Goal: Communication & Community: Answer question/provide support

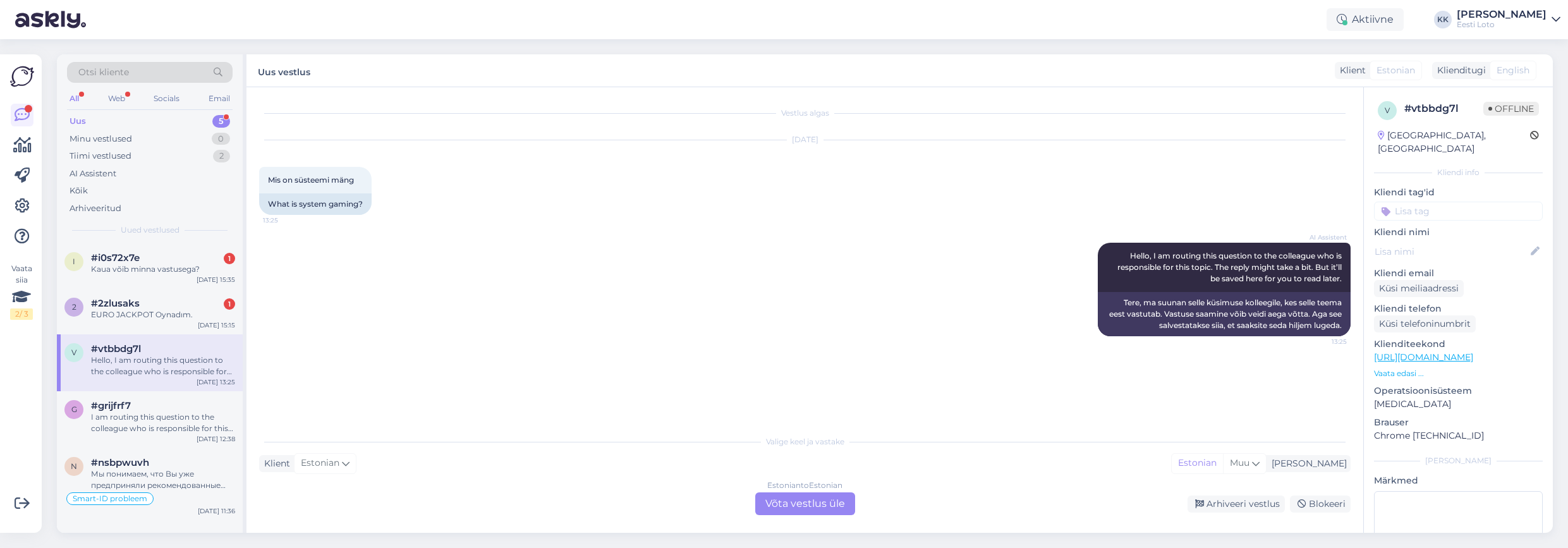
scroll to position [45, 0]
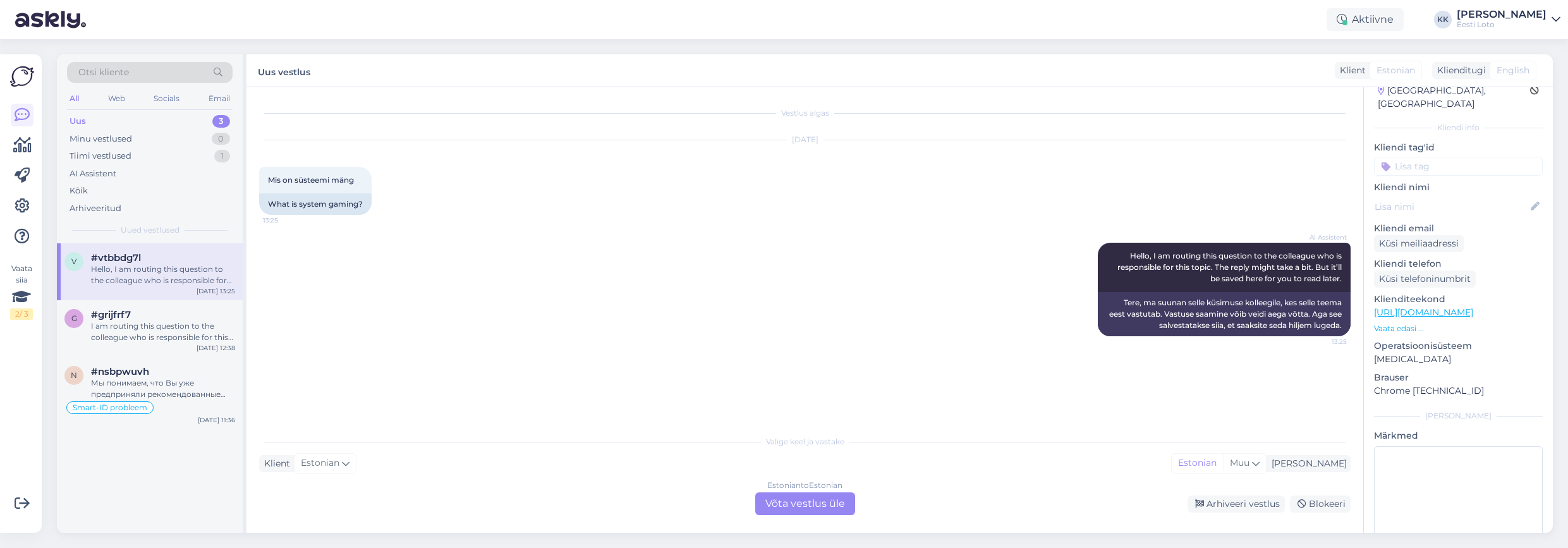
click at [148, 123] on div "Uus 3" at bounding box center [149, 121] width 166 height 18
click at [153, 342] on div "I am routing this question to the colleague who is responsible for this topic. …" at bounding box center [163, 331] width 144 height 23
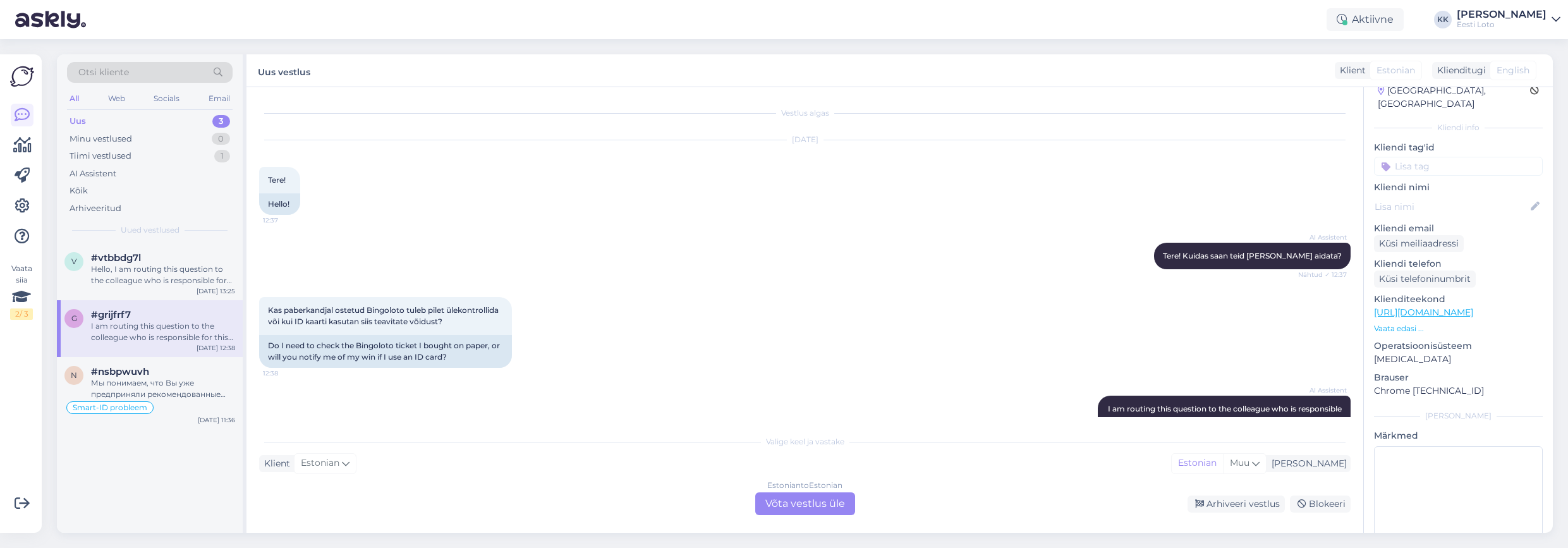
scroll to position [86, 0]
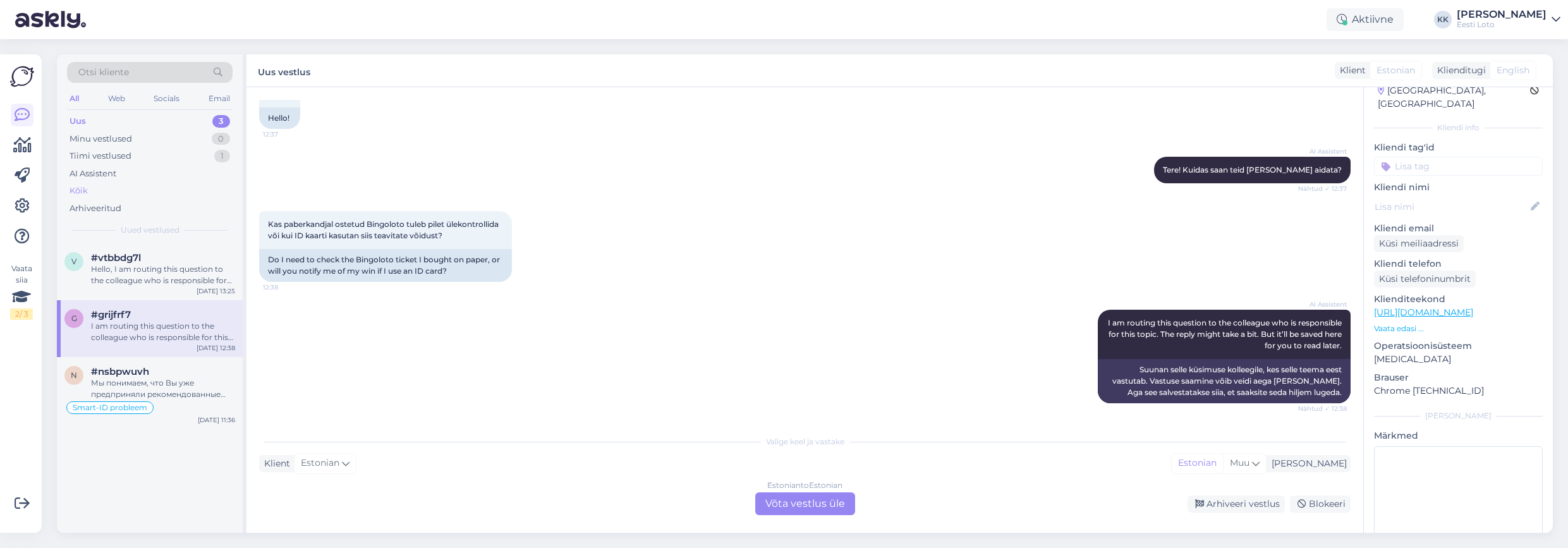
click at [120, 191] on div "Kõik" at bounding box center [149, 190] width 166 height 18
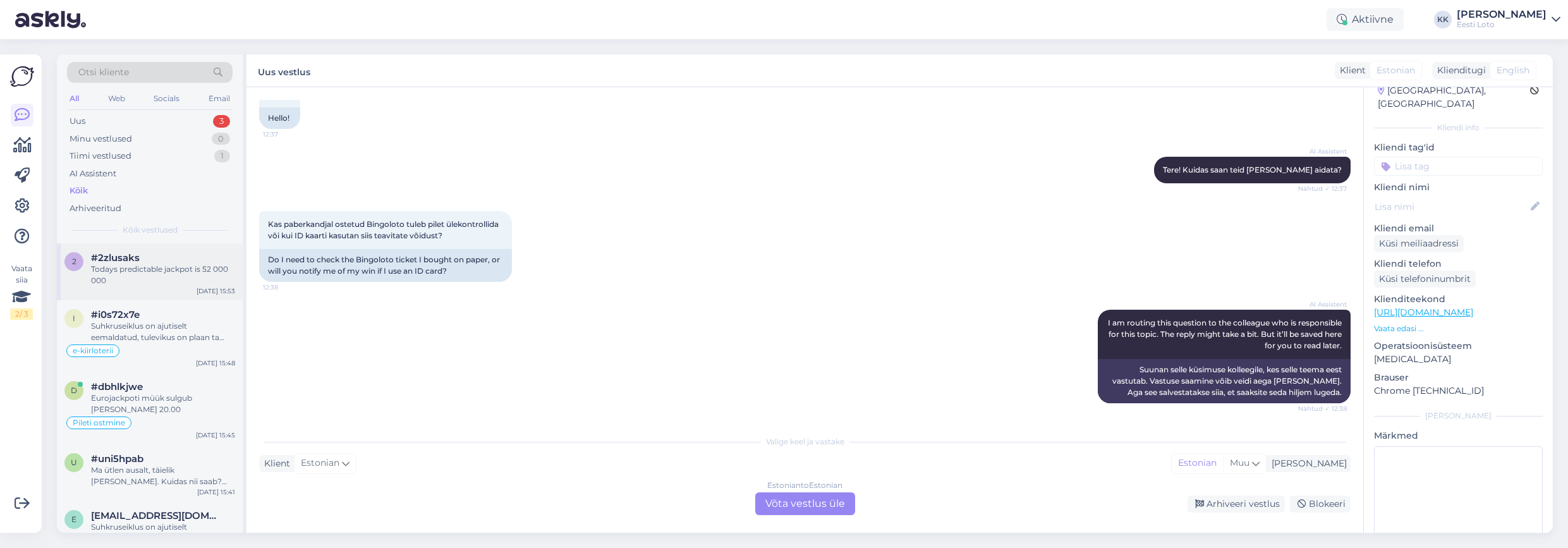
click at [174, 266] on div "Todays predictable jackpot is 52 000 000" at bounding box center [163, 274] width 144 height 23
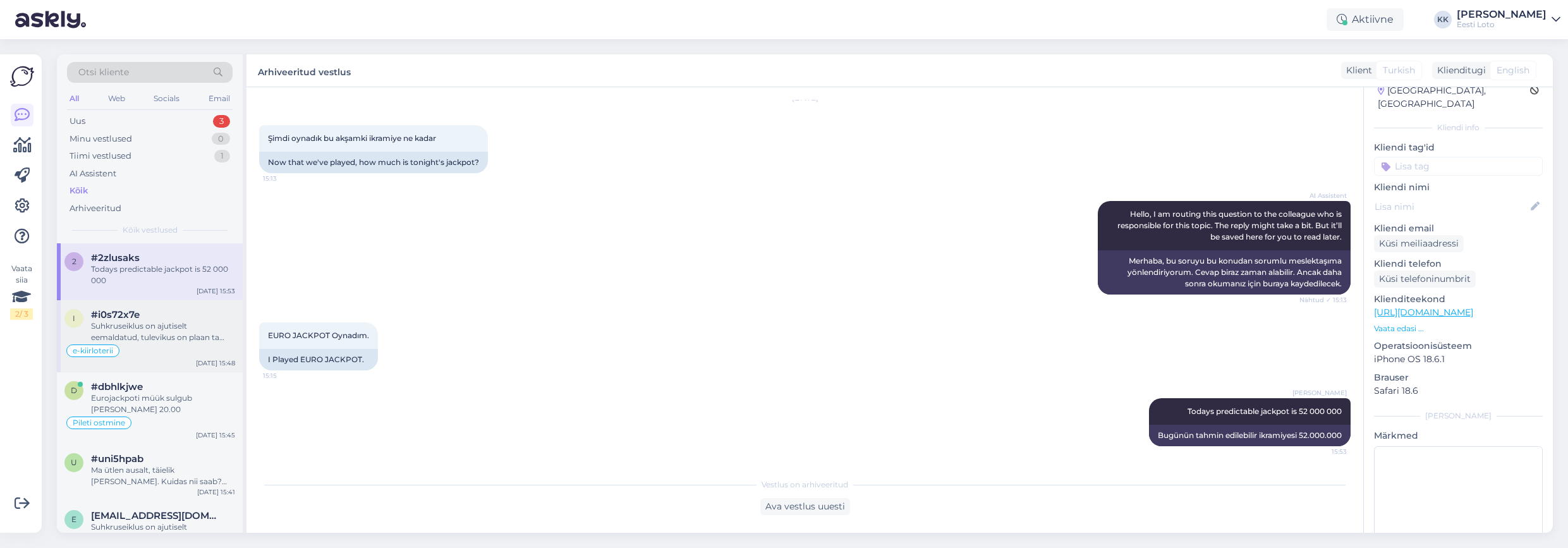
drag, startPoint x: 154, startPoint y: 324, endPoint x: 216, endPoint y: 343, distance: 64.8
click at [153, 324] on div "Suhkruseiklus on ajutiselt eemaldatud, tulevikus on plaan ta tagasi tuua." at bounding box center [163, 331] width 144 height 23
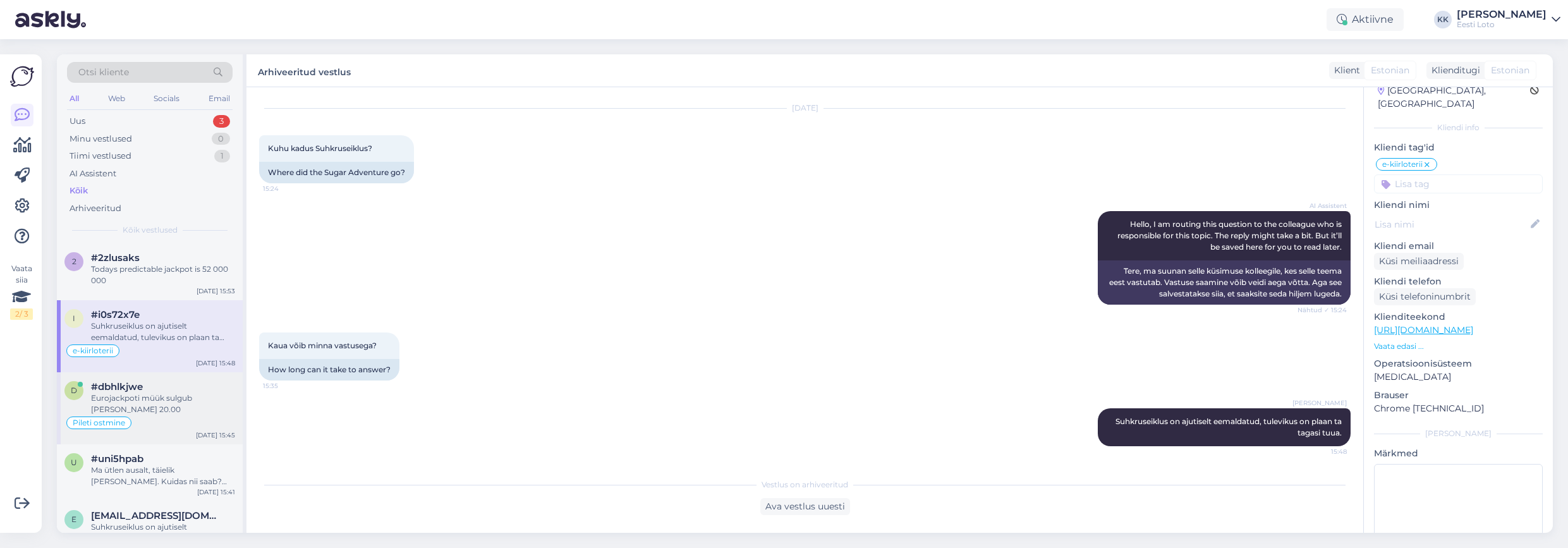
drag, startPoint x: 161, startPoint y: 396, endPoint x: 228, endPoint y: 395, distance: 67.0
click at [161, 396] on div "Eurojackpoti müük sulgub [PERSON_NAME] 20.00" at bounding box center [163, 404] width 144 height 23
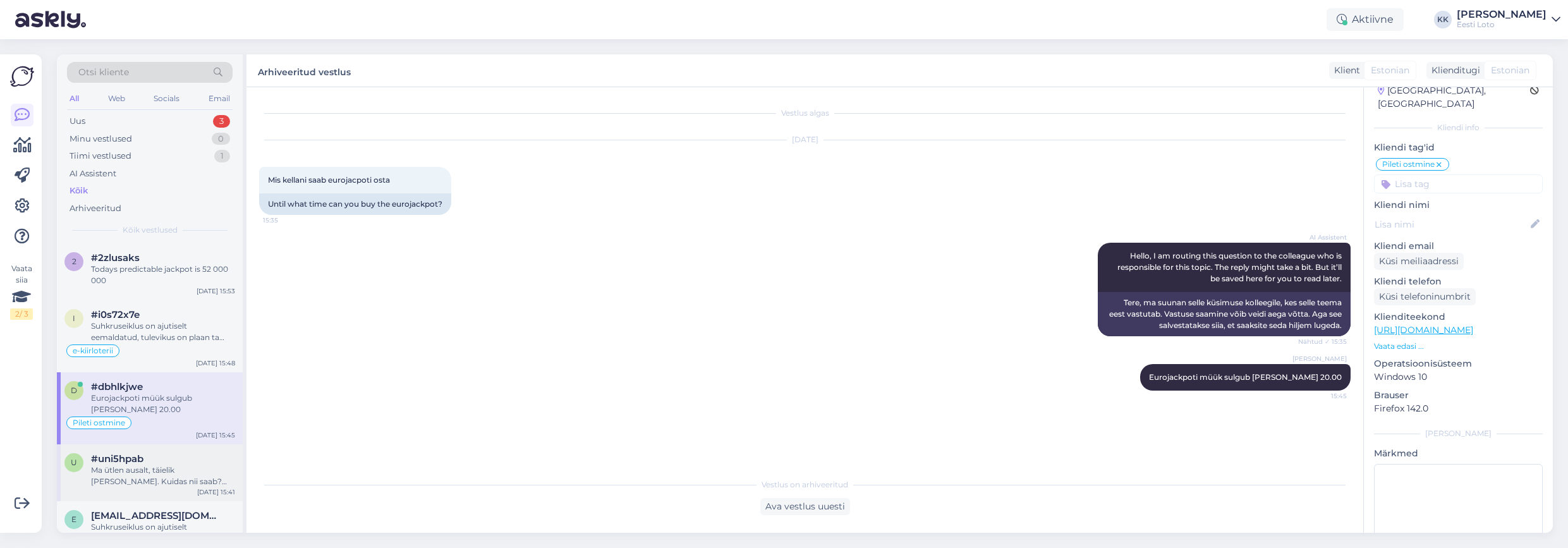
click at [148, 454] on div "#uni5hpab" at bounding box center [163, 460] width 144 height 12
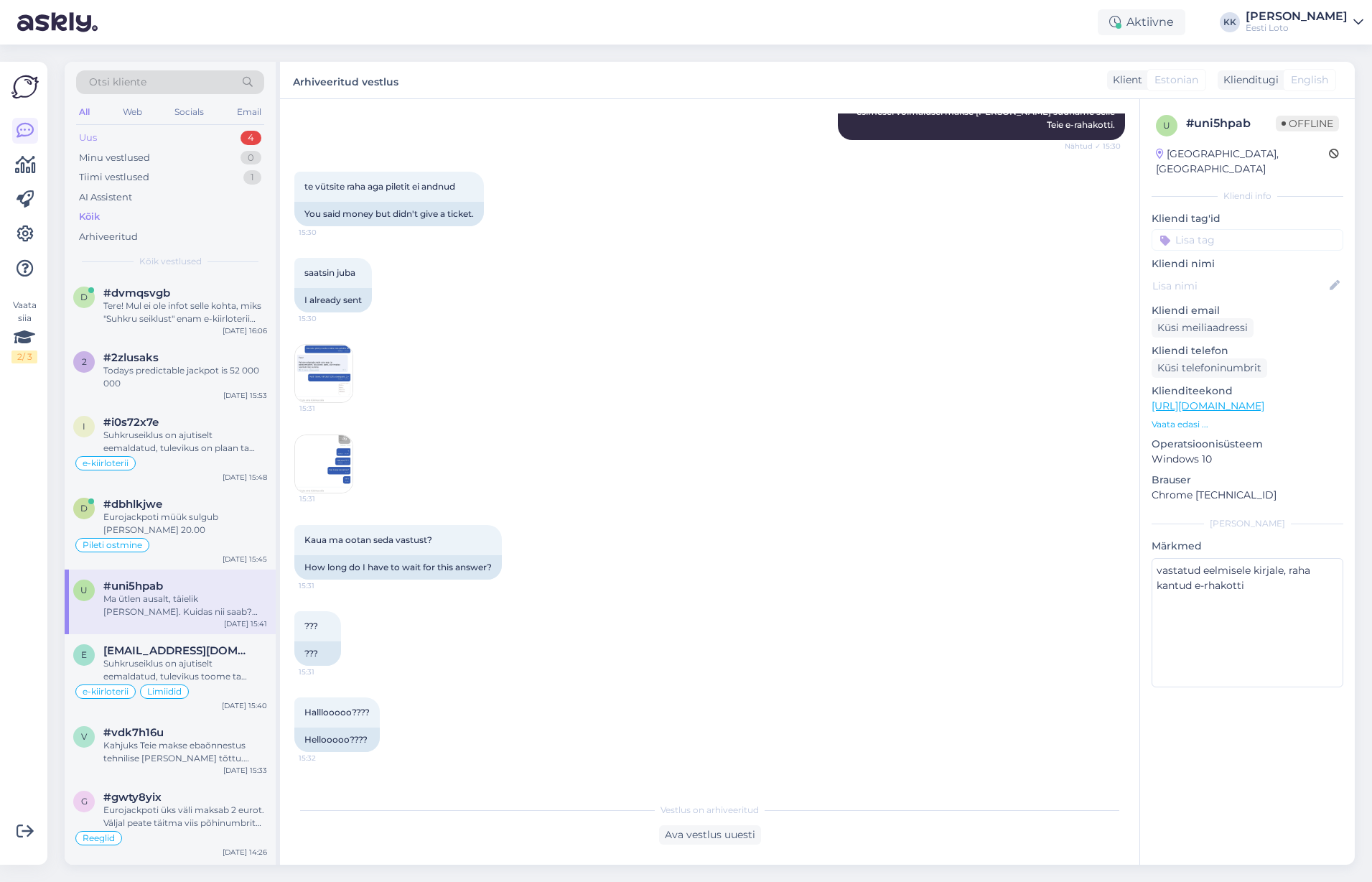
click at [125, 138] on div "Uus 4" at bounding box center [169, 137] width 188 height 20
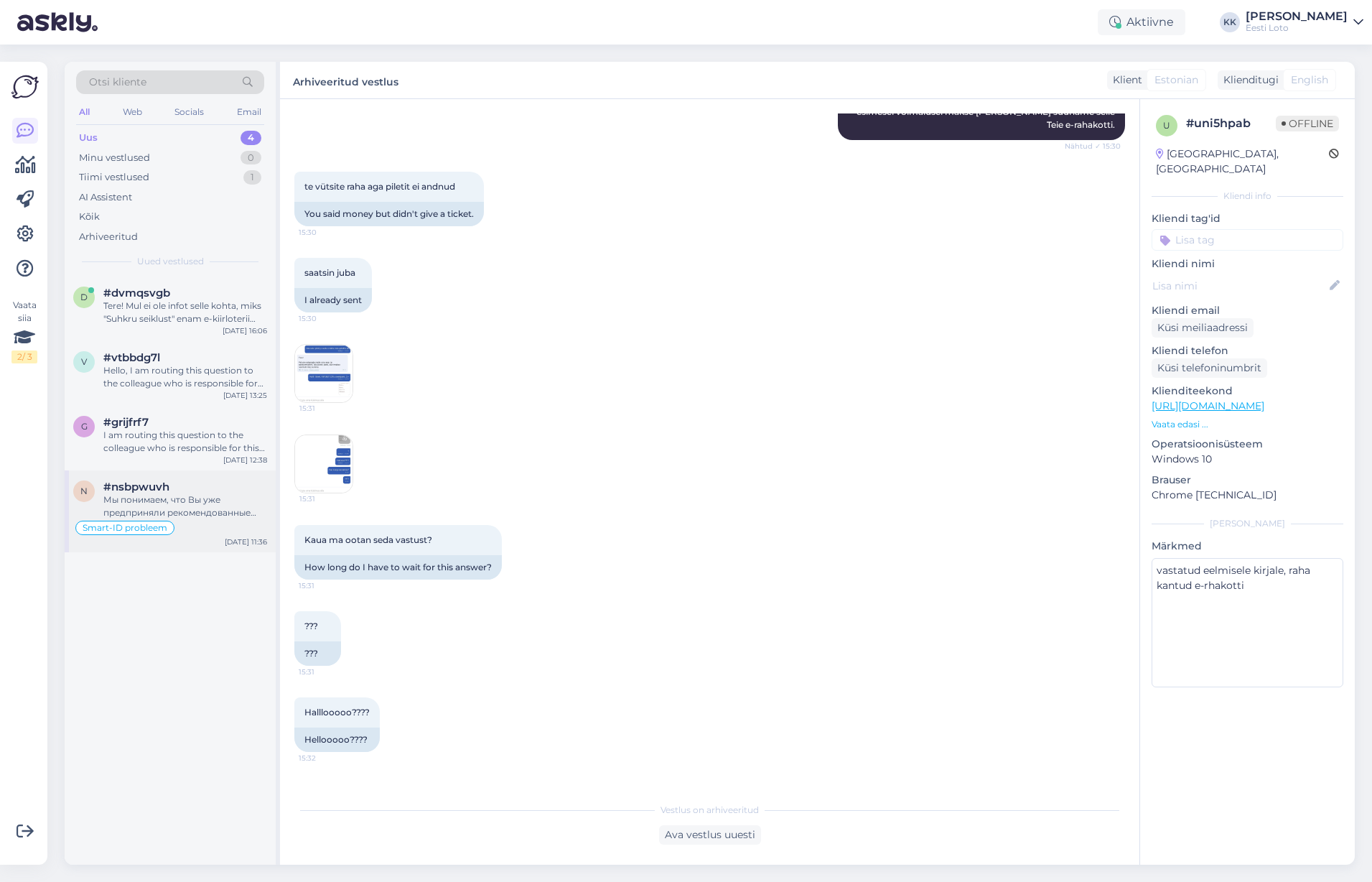
click at [185, 505] on div "Мы понимаем, что Вы уже предприняли рекомендованные шаги, и проблема сохраняетс…" at bounding box center [185, 506] width 164 height 26
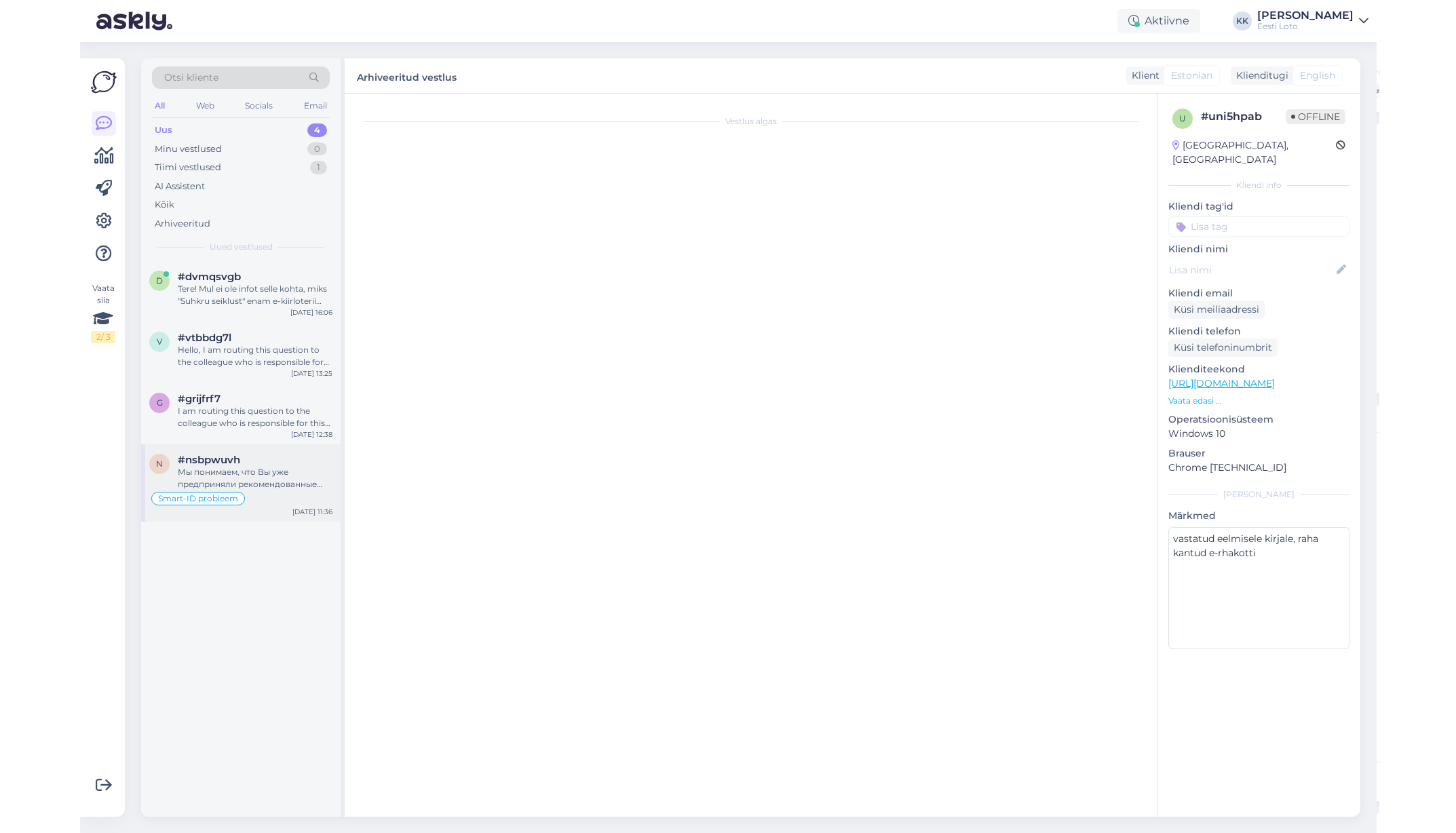
scroll to position [636, 0]
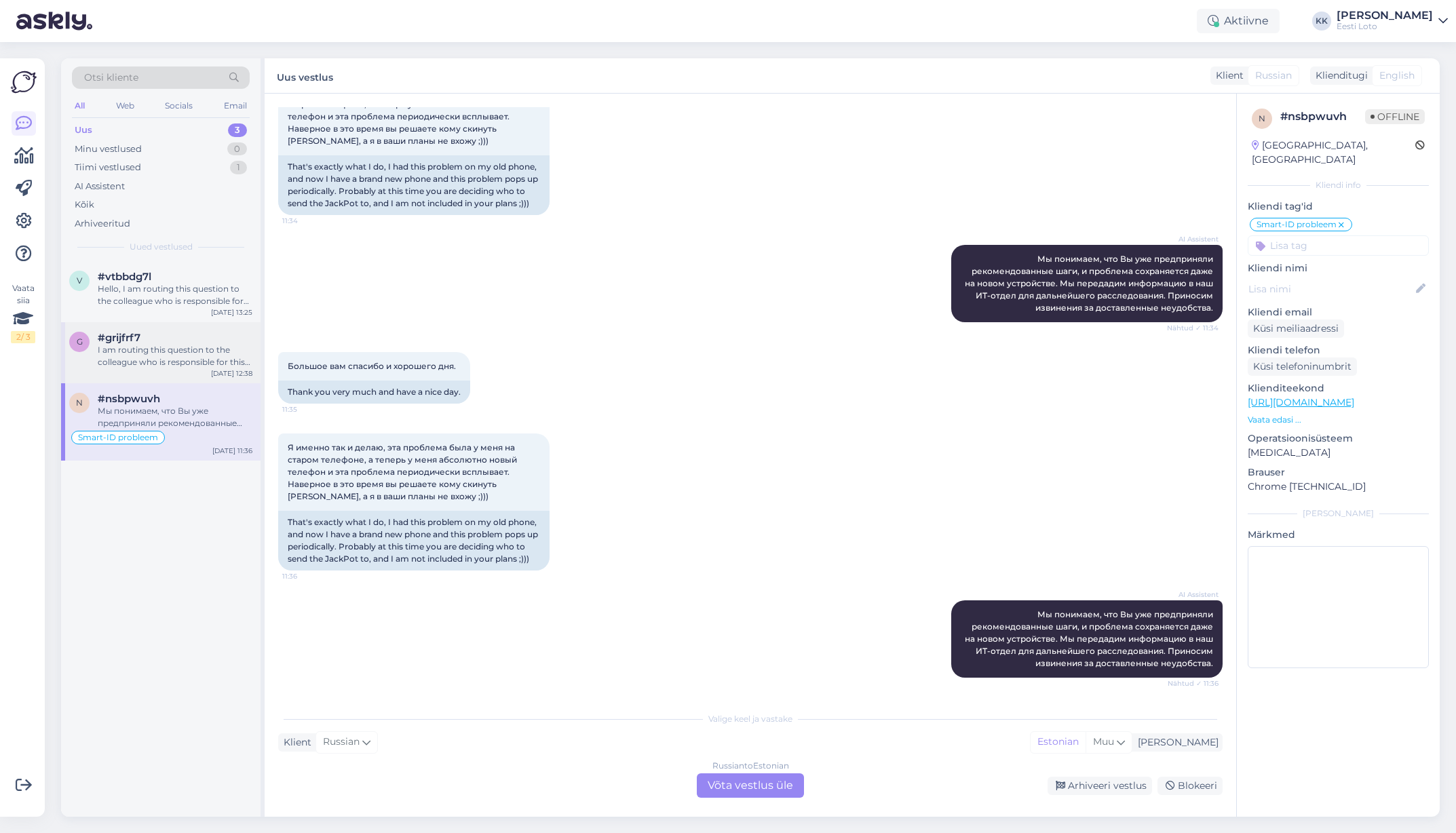
click at [138, 340] on span "#grijfrf7" at bounding box center [119, 338] width 43 height 13
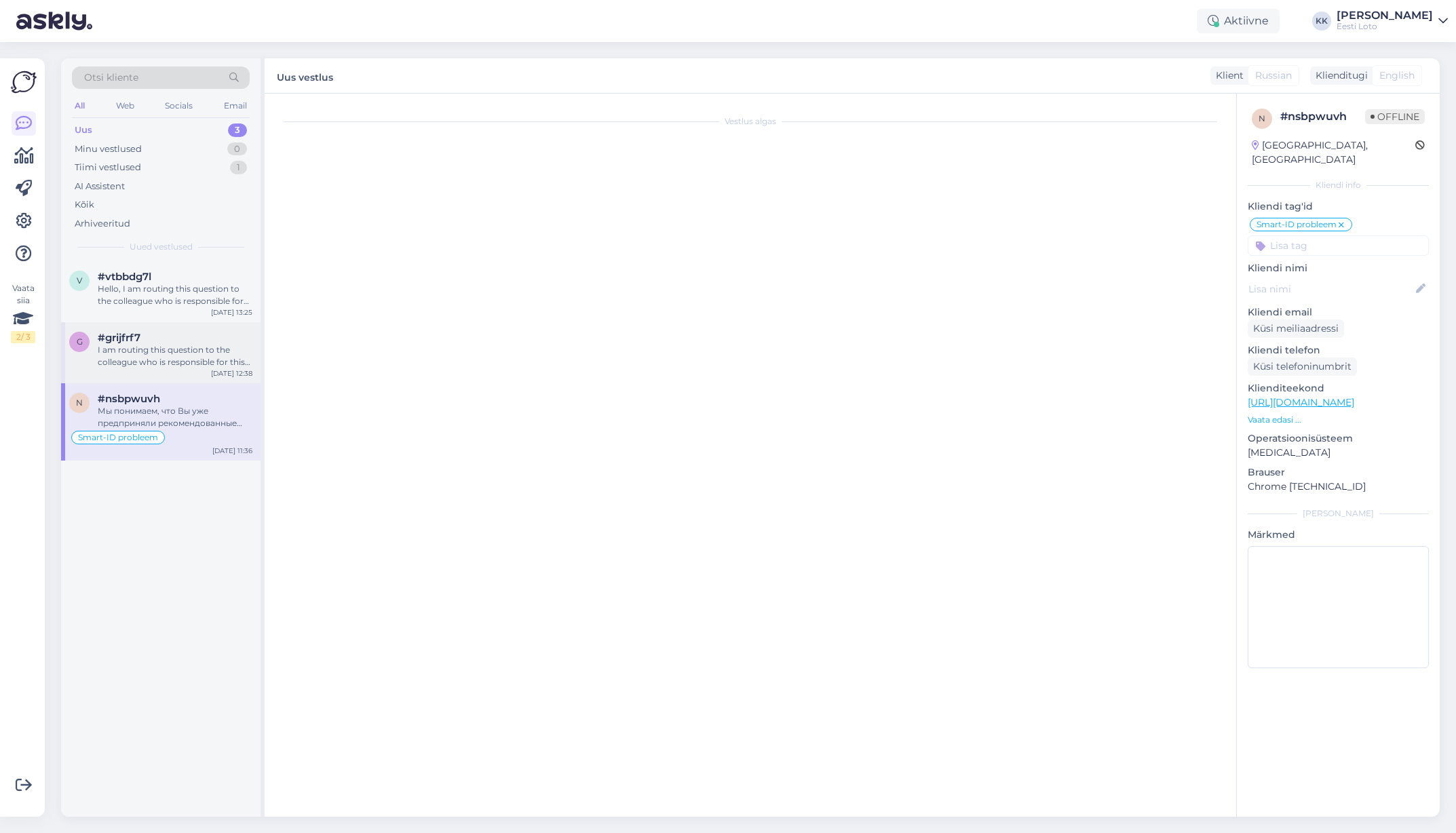
scroll to position [0, 0]
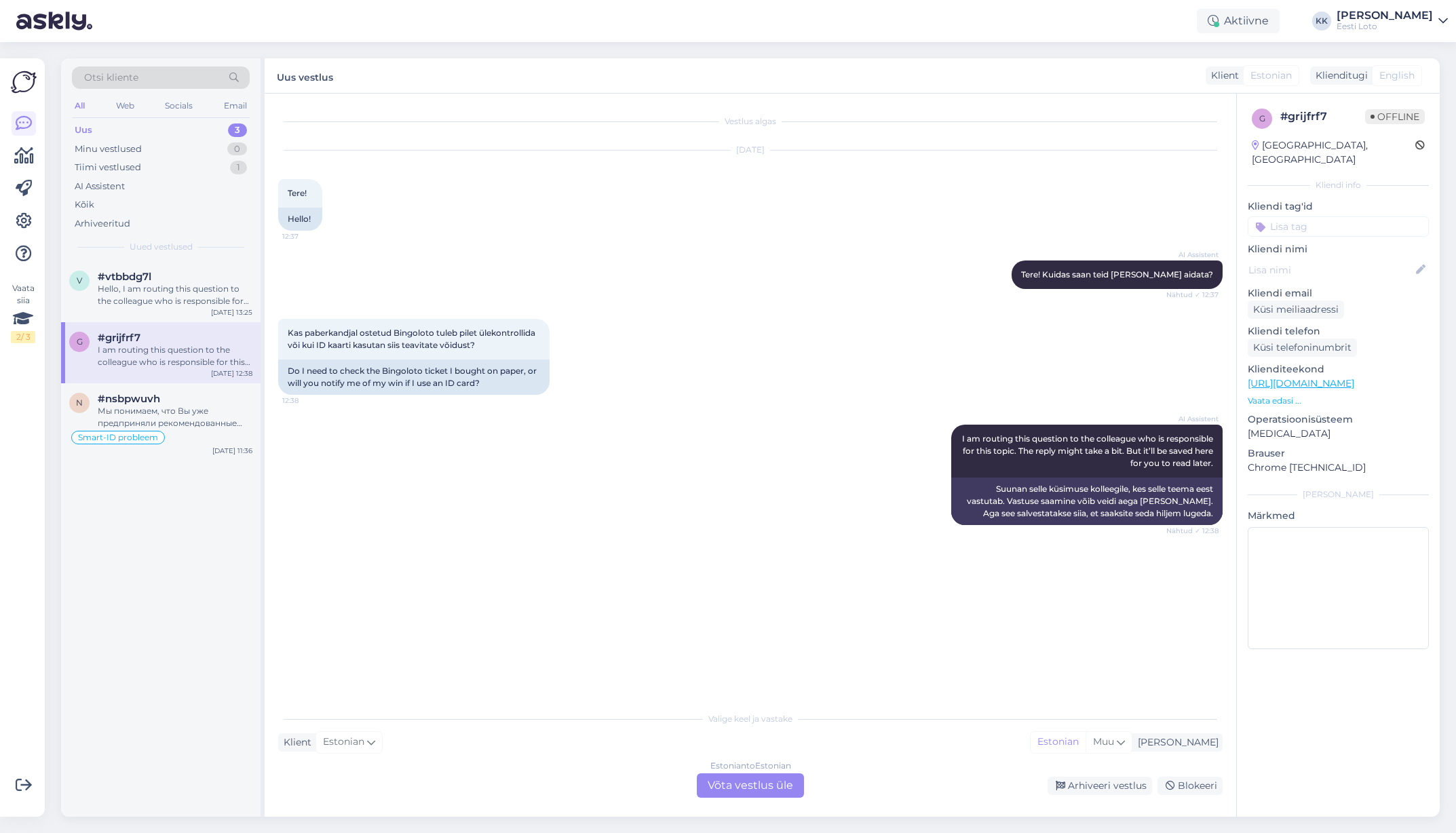
click at [749, 588] on div "Estonian to Estonian Võta vestlus üle" at bounding box center [751, 786] width 107 height 24
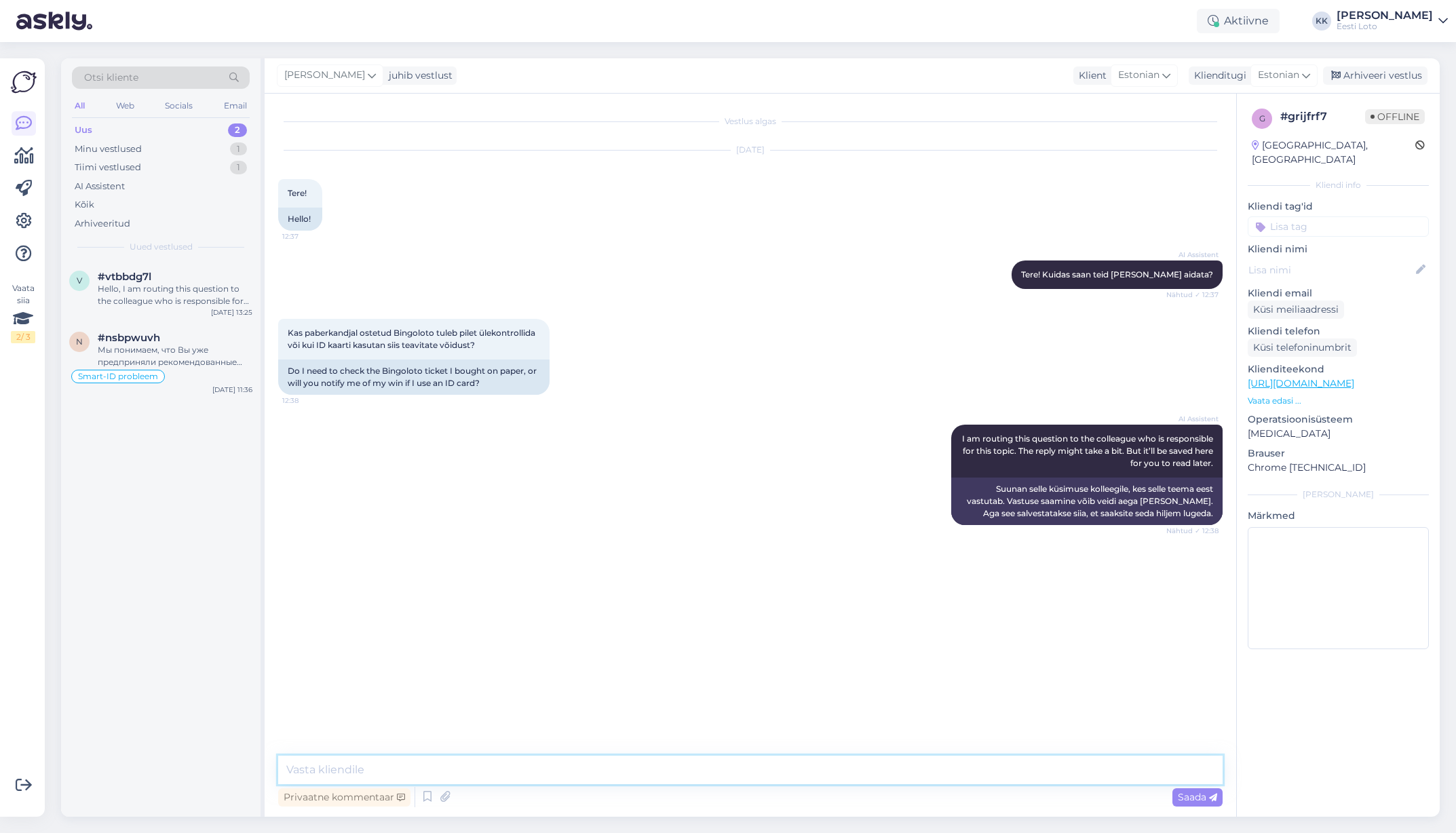
drag, startPoint x: 636, startPoint y: 762, endPoint x: 629, endPoint y: 775, distance: 14.8
click at [636, 588] on textarea at bounding box center [751, 770] width 945 height 29
type textarea "Tere. Kontrollimiseks teatage palun enda isikukood."
click at [1181, 588] on span "Saada" at bounding box center [1197, 797] width 39 height 13
click at [1316, 217] on input at bounding box center [1339, 226] width 181 height 21
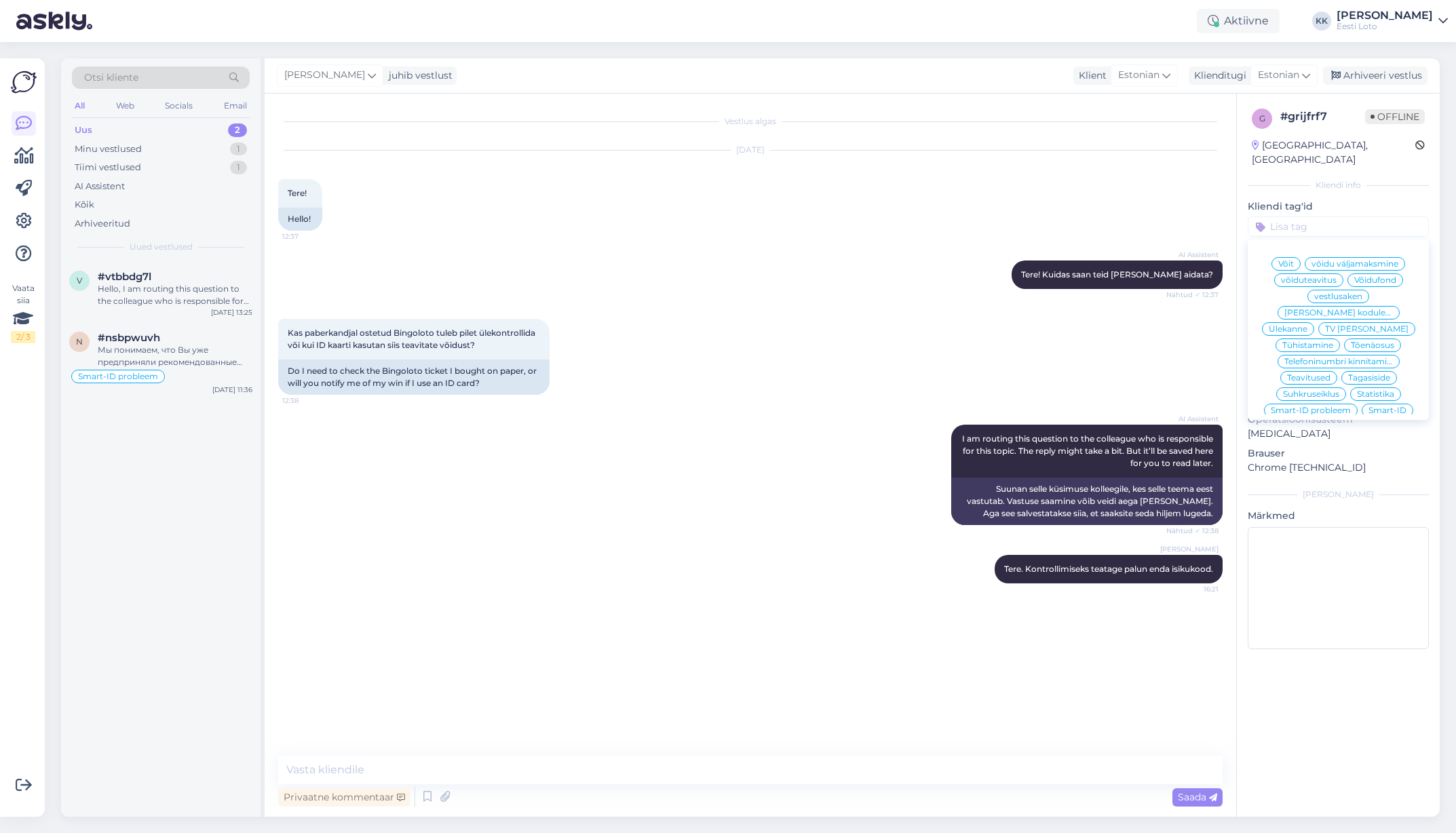
click at [1310, 276] on span "võiduteavitus" at bounding box center [1309, 280] width 55 height 8
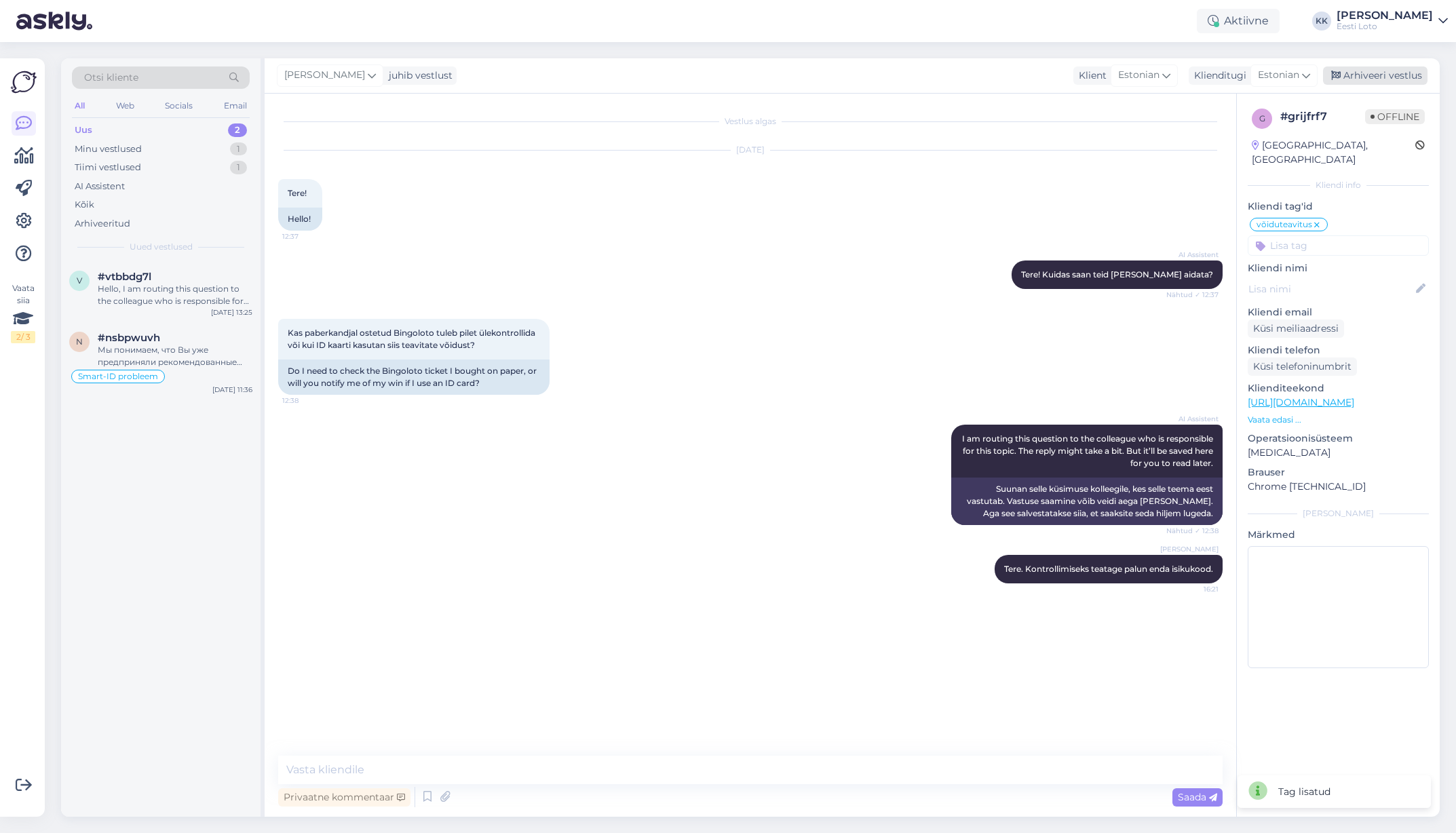
click at [1397, 74] on div "Arhiveeri vestlus" at bounding box center [1375, 75] width 105 height 18
click at [172, 295] on div "Hello, I am routing this question to the colleague who is responsible for this …" at bounding box center [175, 294] width 155 height 24
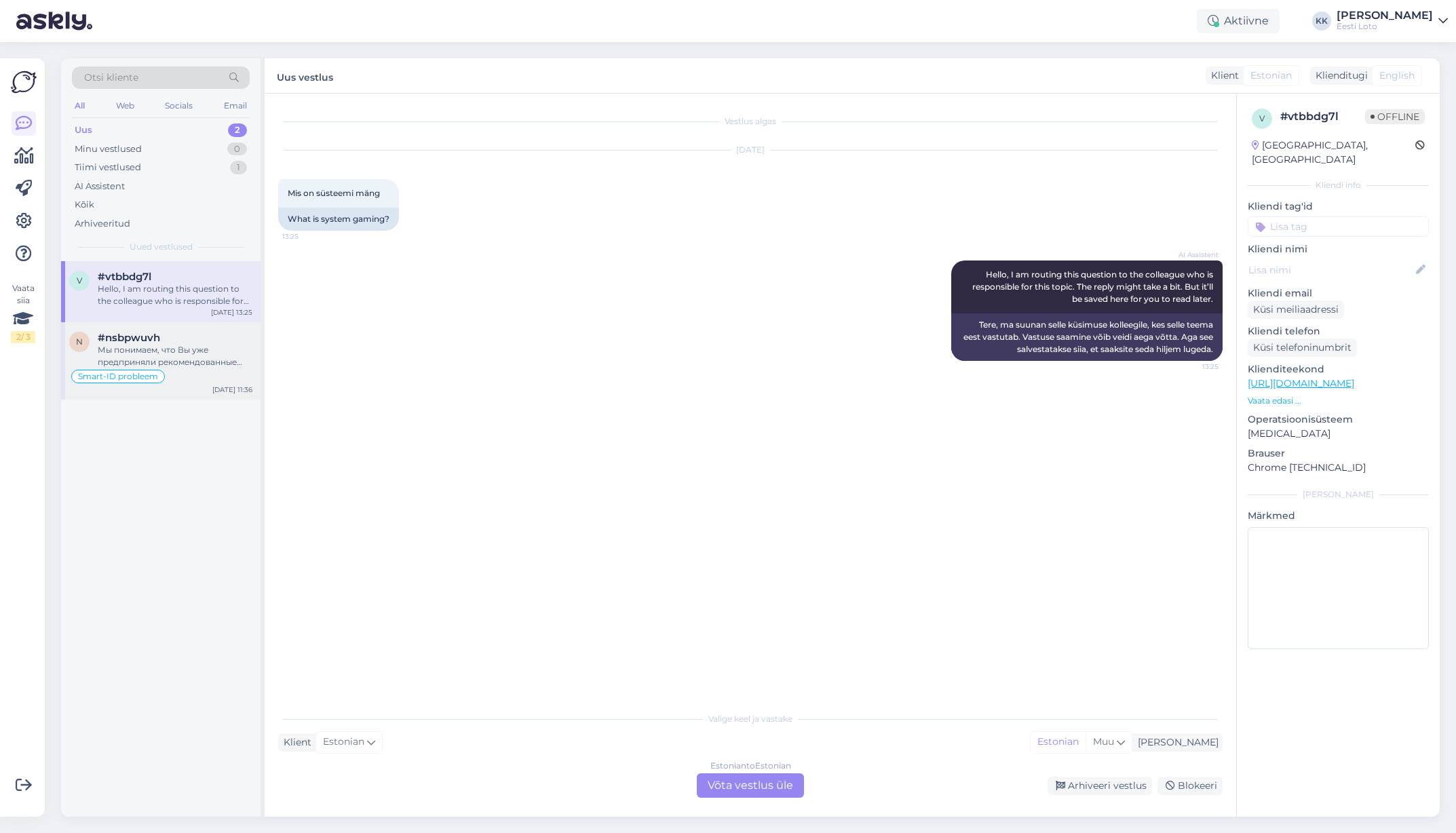
click at [175, 355] on div "Мы понимаем, что Вы уже предприняли рекомендованные шаги, и проблема сохраняетс…" at bounding box center [175, 355] width 155 height 24
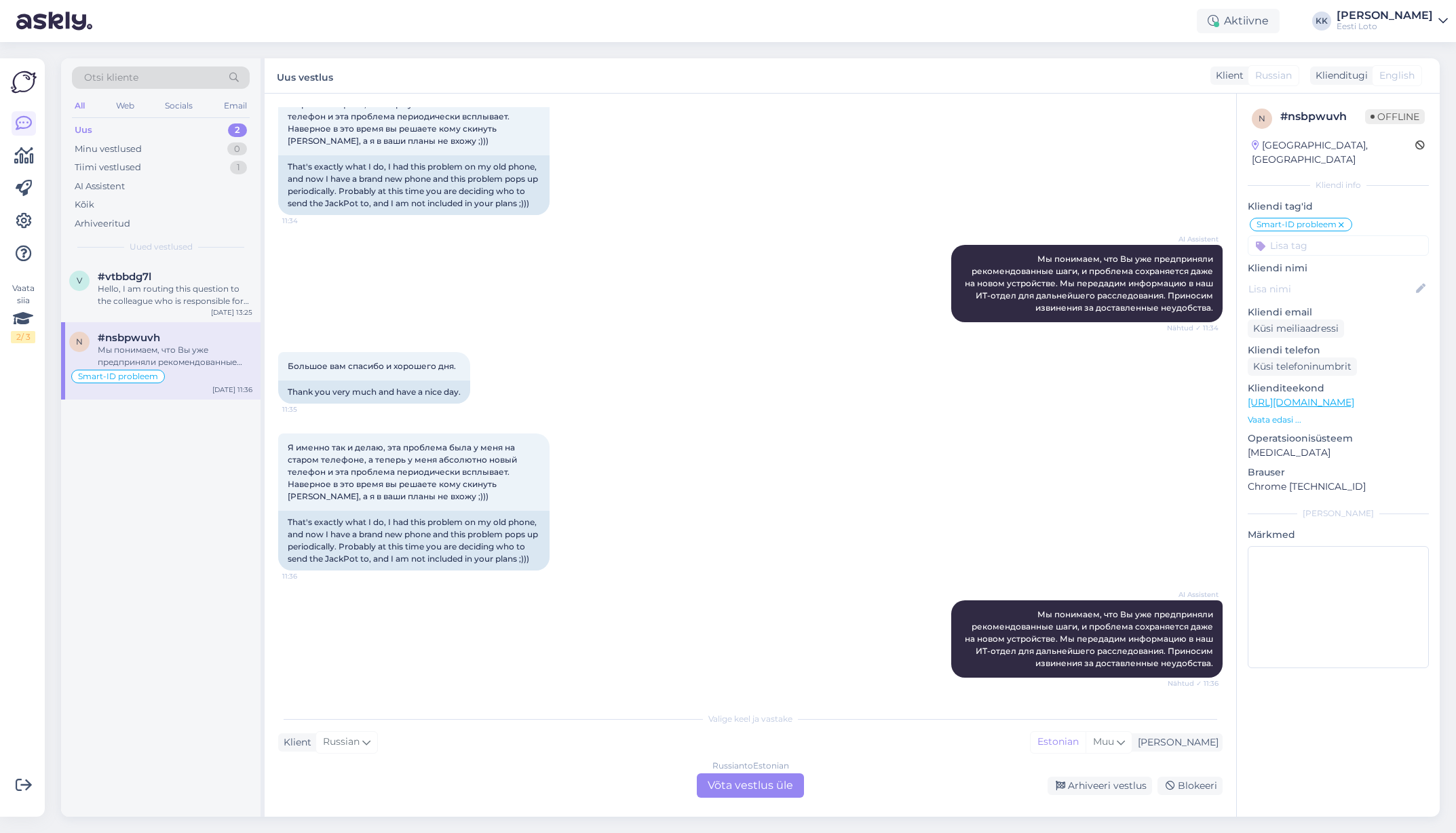
scroll to position [636, 0]
click at [1093, 588] on div "Arhiveeri vestlus" at bounding box center [1100, 786] width 105 height 18
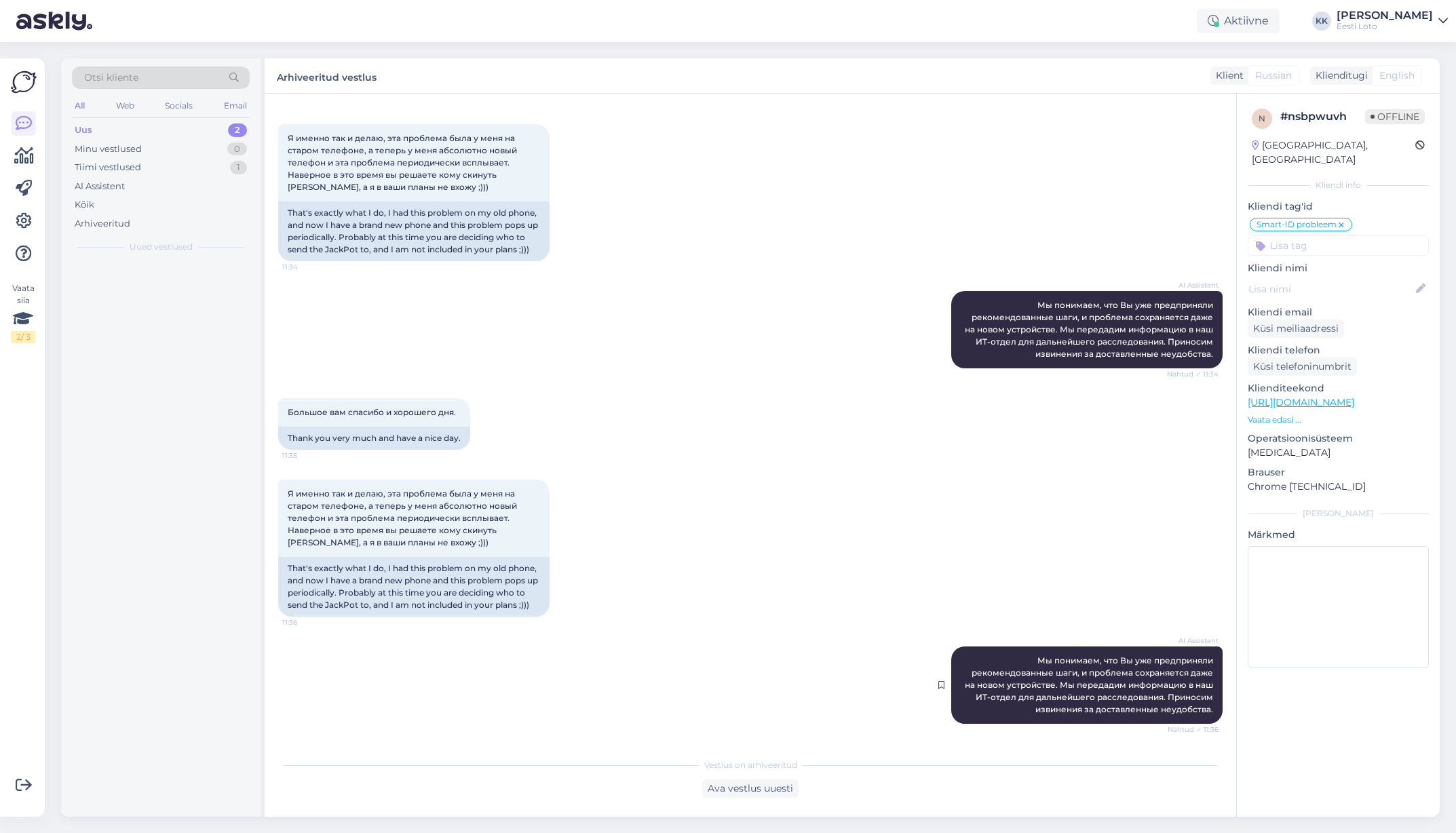
scroll to position [590, 0]
click at [138, 293] on div "Hello, I am routing this question to the colleague who is responsible for this …" at bounding box center [175, 294] width 155 height 24
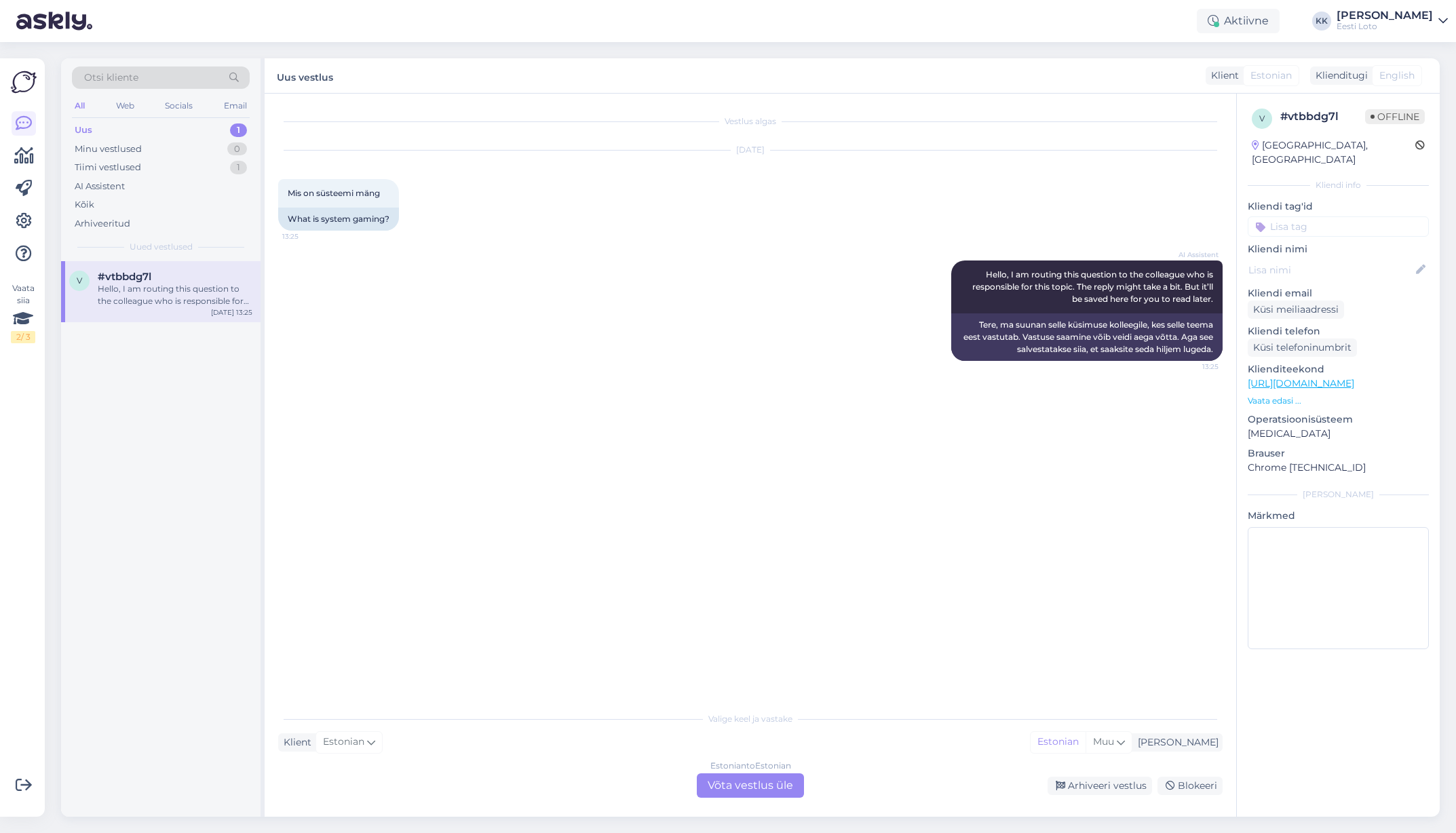
click at [135, 131] on div "Uus 1" at bounding box center [160, 130] width 178 height 19
click at [754, 588] on div "Estonian to Estonian Võta vestlus üle" at bounding box center [751, 786] width 107 height 24
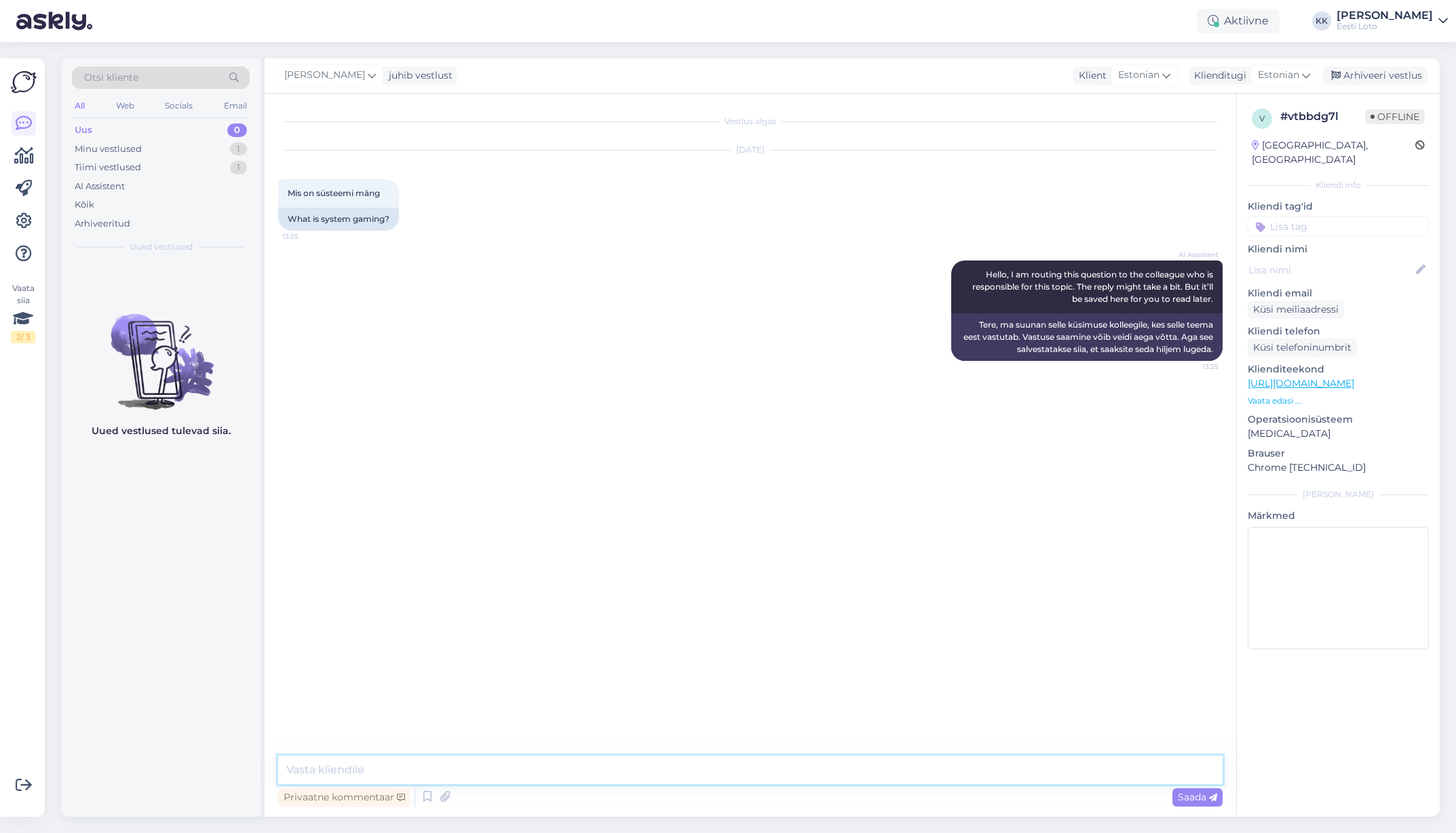
click at [709, 588] on textarea at bounding box center [751, 770] width 945 height 29
paste textarea "Süsteemimäng kujutab endast mängukombinatsioonide kogumit, mis moodustatakse [P…"
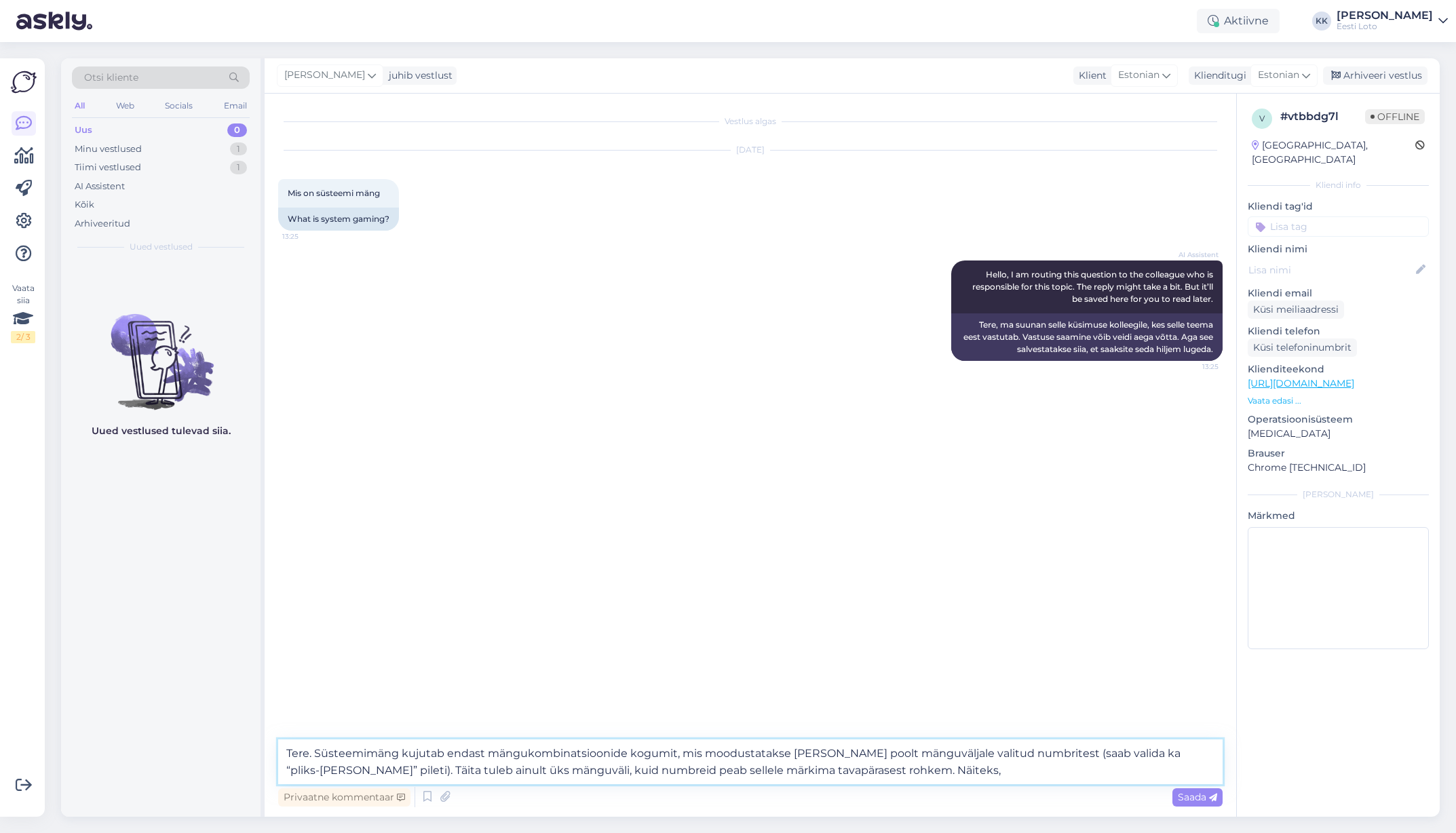
paste textarea "Eurojackpoti tavapiletil võib [PERSON_NAME] kümme mänguvälja, millest igaühele …"
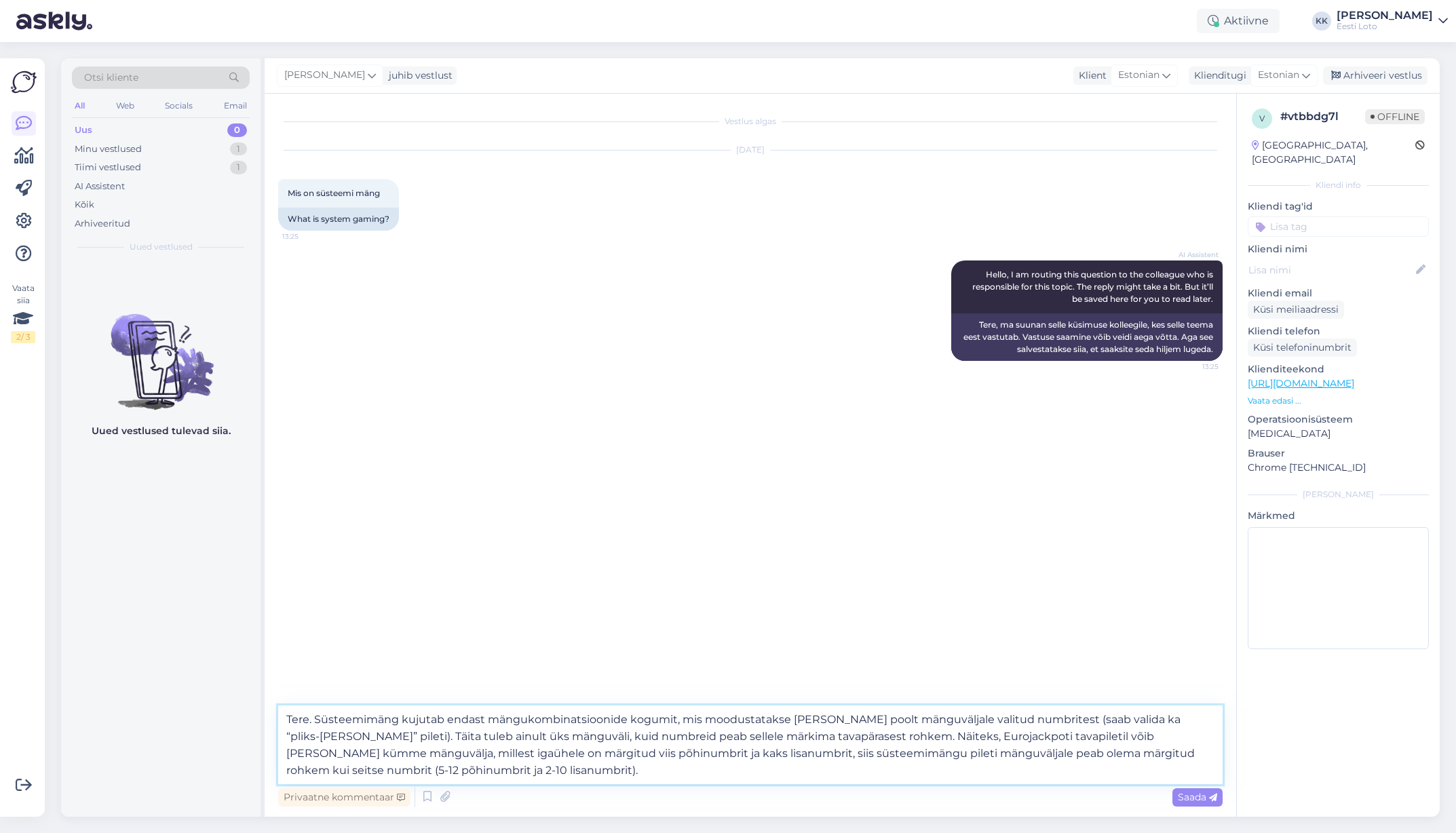
click at [404, 588] on textarea "Tere. Süsteemimäng kujutab endast mängukombinatsioonide kogumit, mis moodustata…" at bounding box center [751, 745] width 945 height 79
paste textarea "Süsteemimängu pileti hind kujuneb järgmiselt: mängukombinatsioonide arv x 2€ x …"
paste textarea "Eurojackpoti mänguõpetuse koos süsteemimängu kirjelduse, kombinatsioonide arvu …"
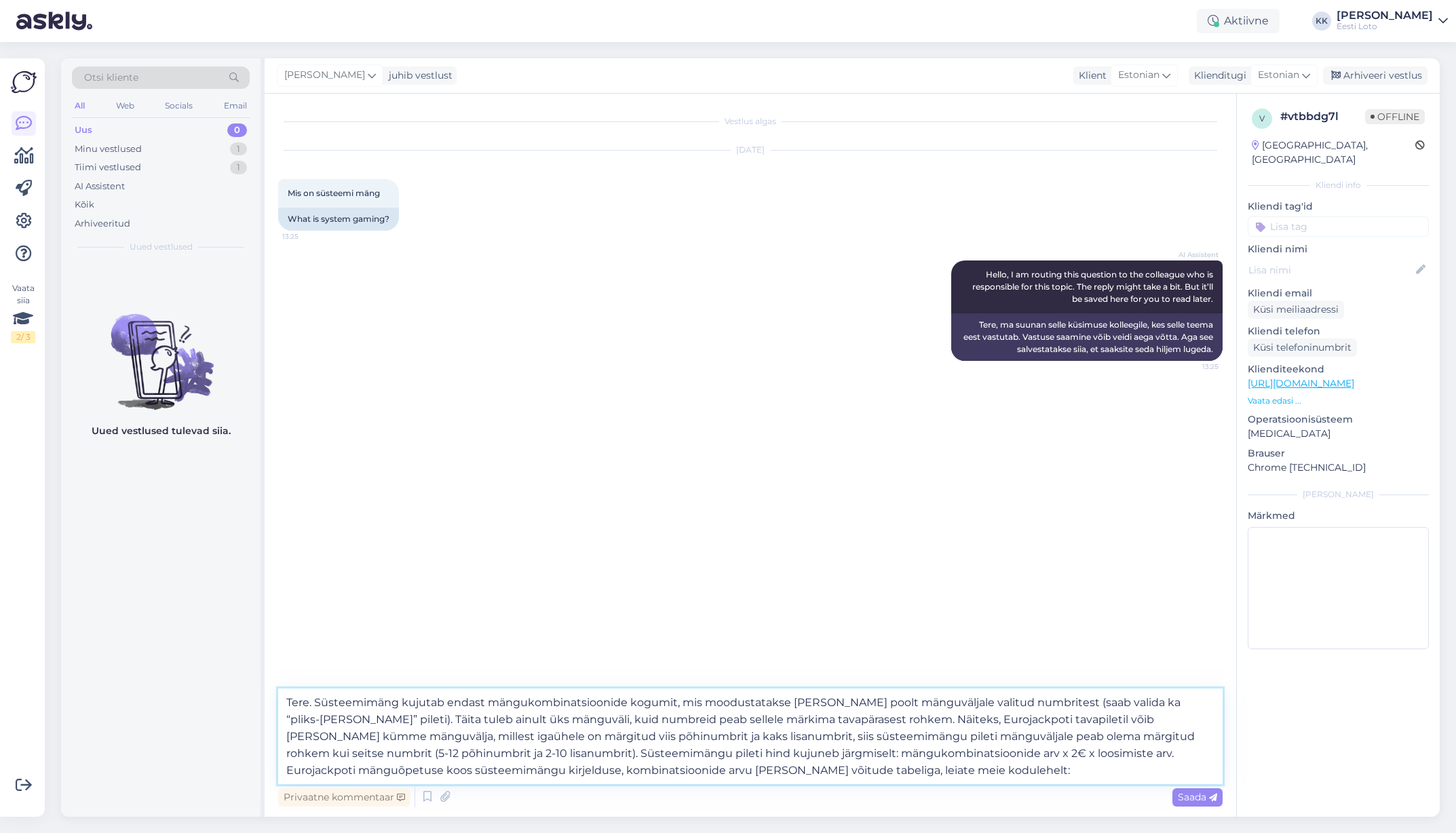
paste textarea "[URL][DOMAIN_NAME]"
type textarea "Tere. Süsteemimäng kujutab endast mängukombinatsioonide kogumit, mis moodustata…"
click at [1198, 588] on span "Saada" at bounding box center [1197, 797] width 39 height 13
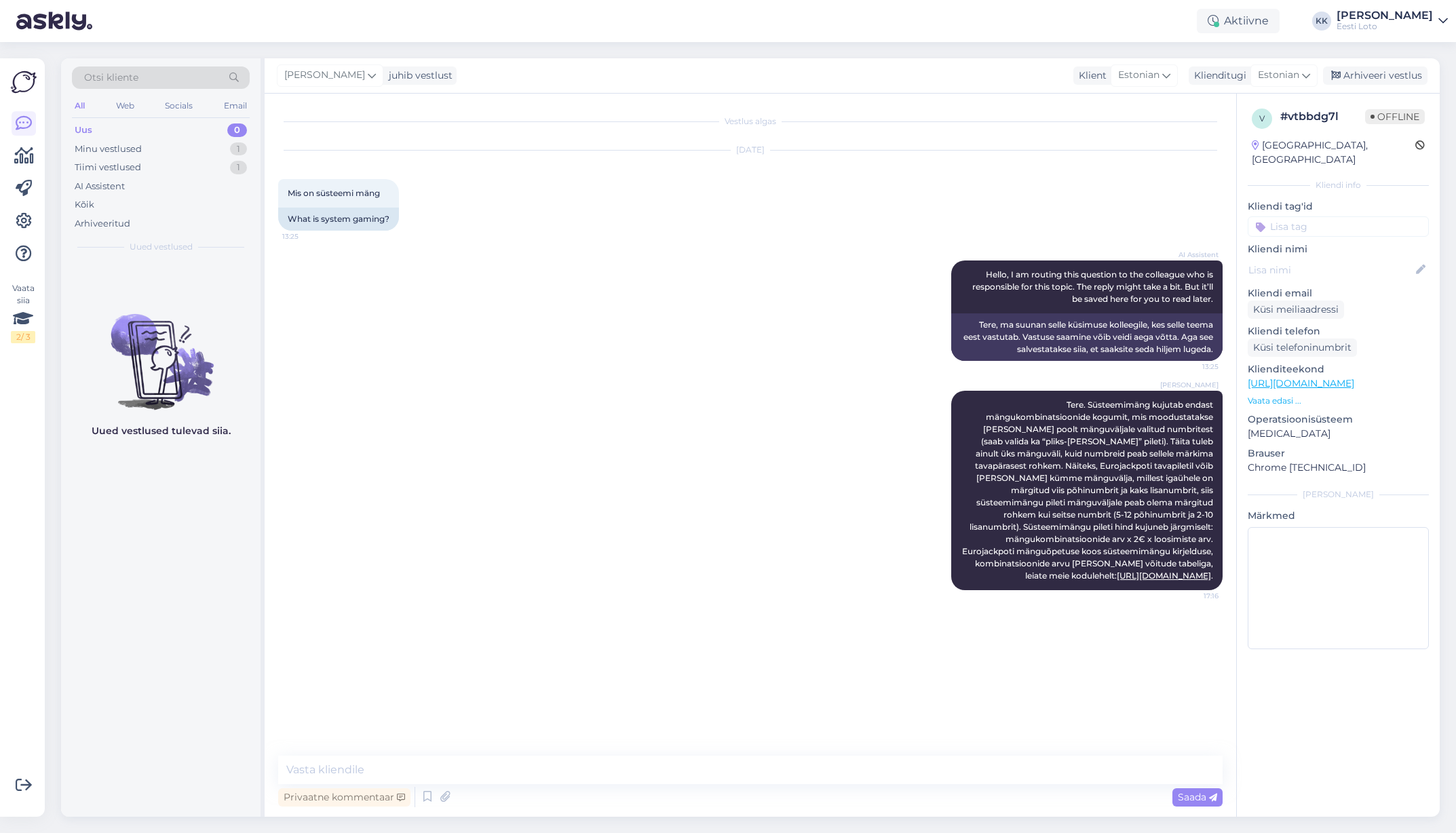
click at [1348, 217] on input at bounding box center [1339, 226] width 181 height 21
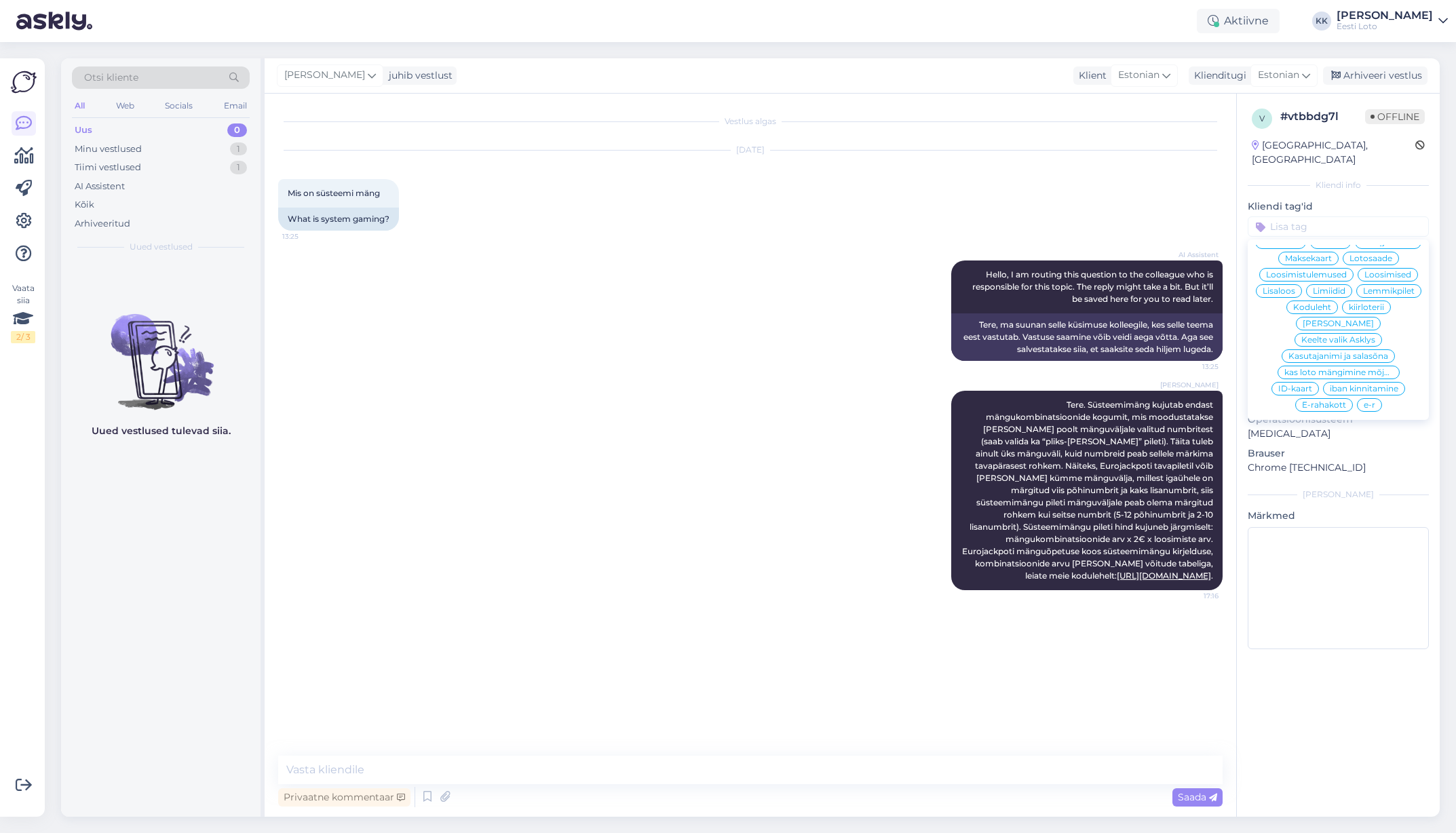
scroll to position [284, 0]
click at [1341, 217] on input at bounding box center [1339, 226] width 181 height 21
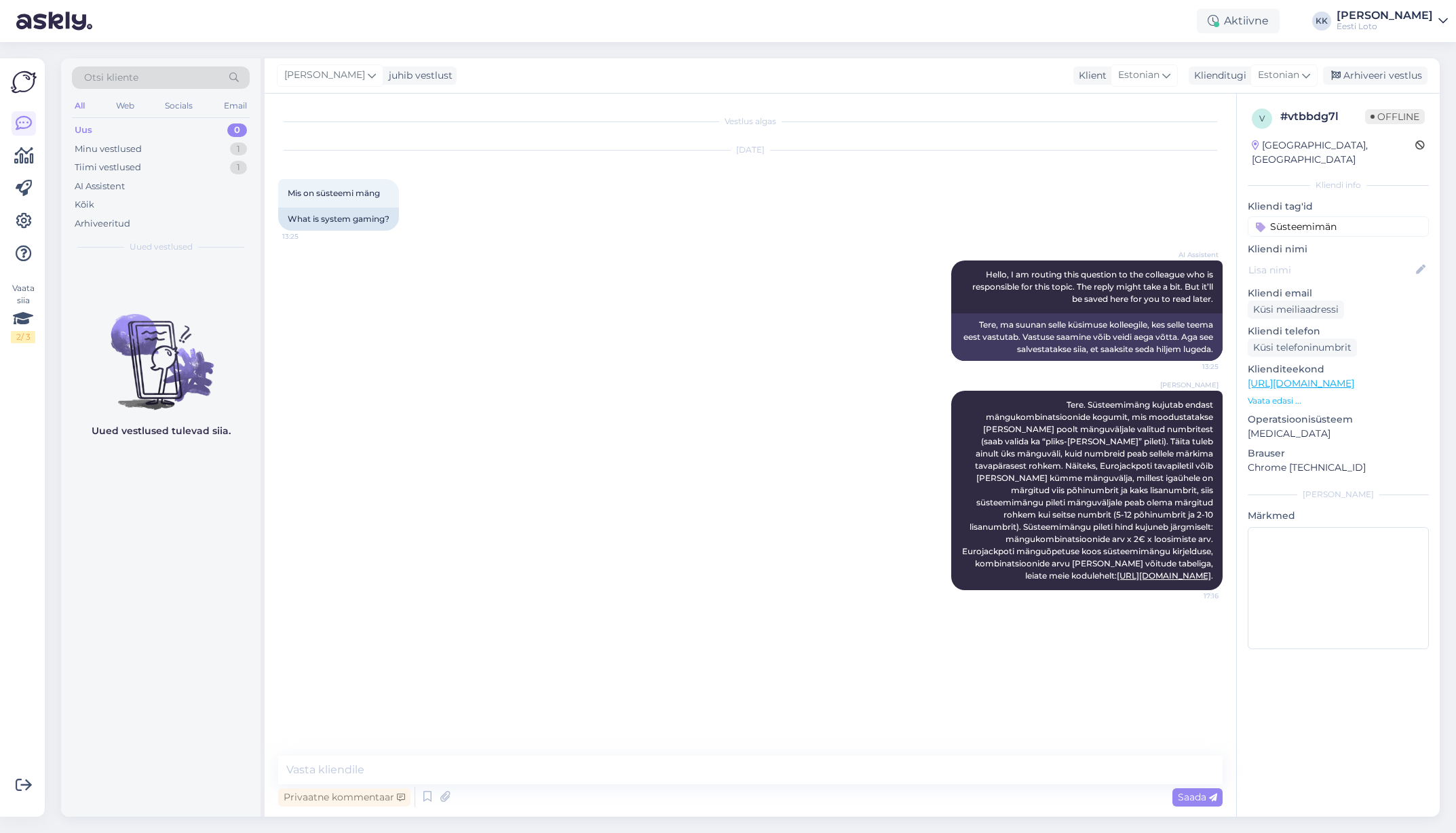
type input "Süsteemimäng"
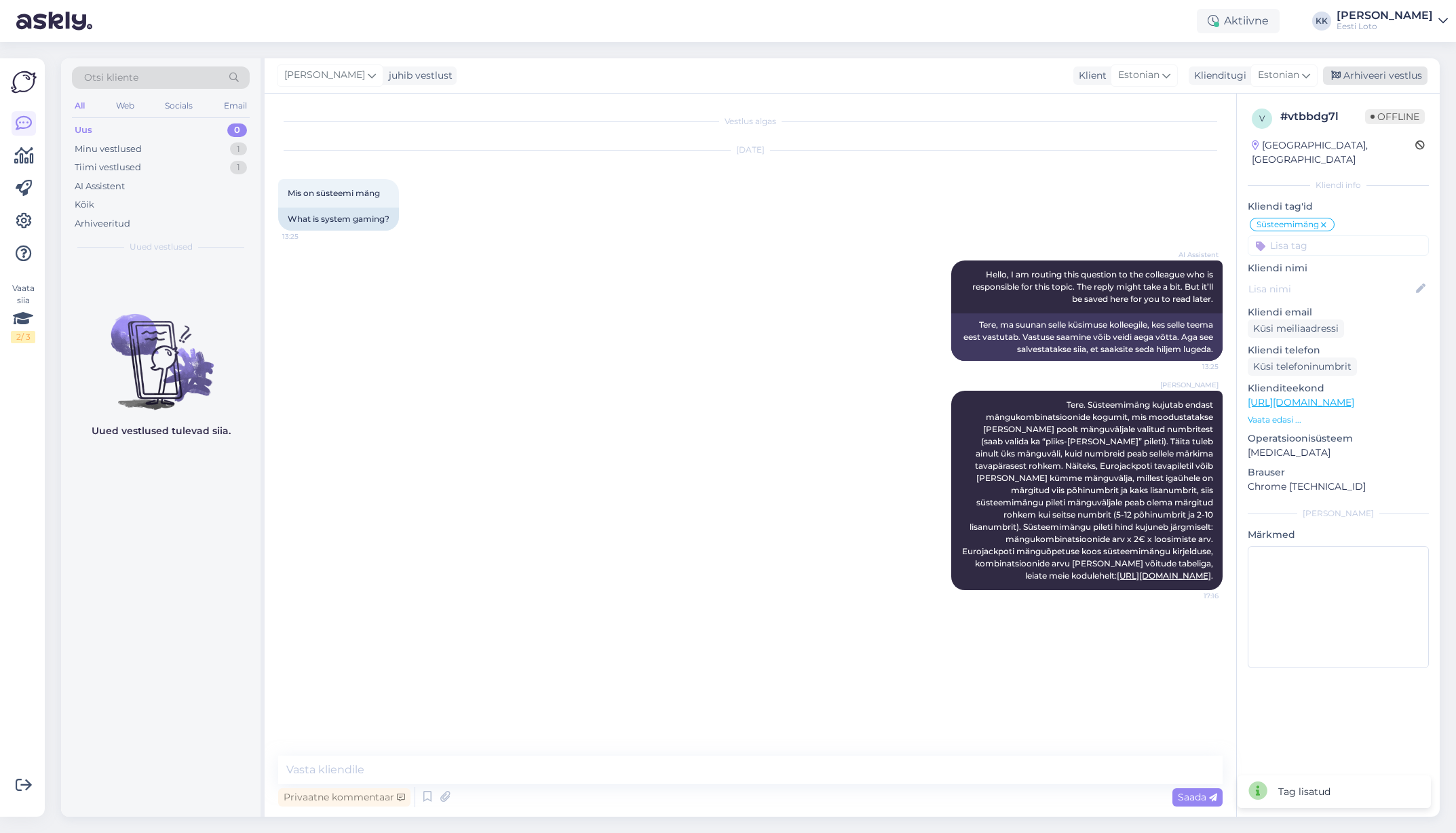
click at [1377, 73] on div "Arhiveeri vestlus" at bounding box center [1375, 75] width 105 height 18
drag, startPoint x: 136, startPoint y: 167, endPoint x: 141, endPoint y: 173, distance: 7.8
click at [136, 167] on div "Tiimi vestlused" at bounding box center [107, 167] width 66 height 13
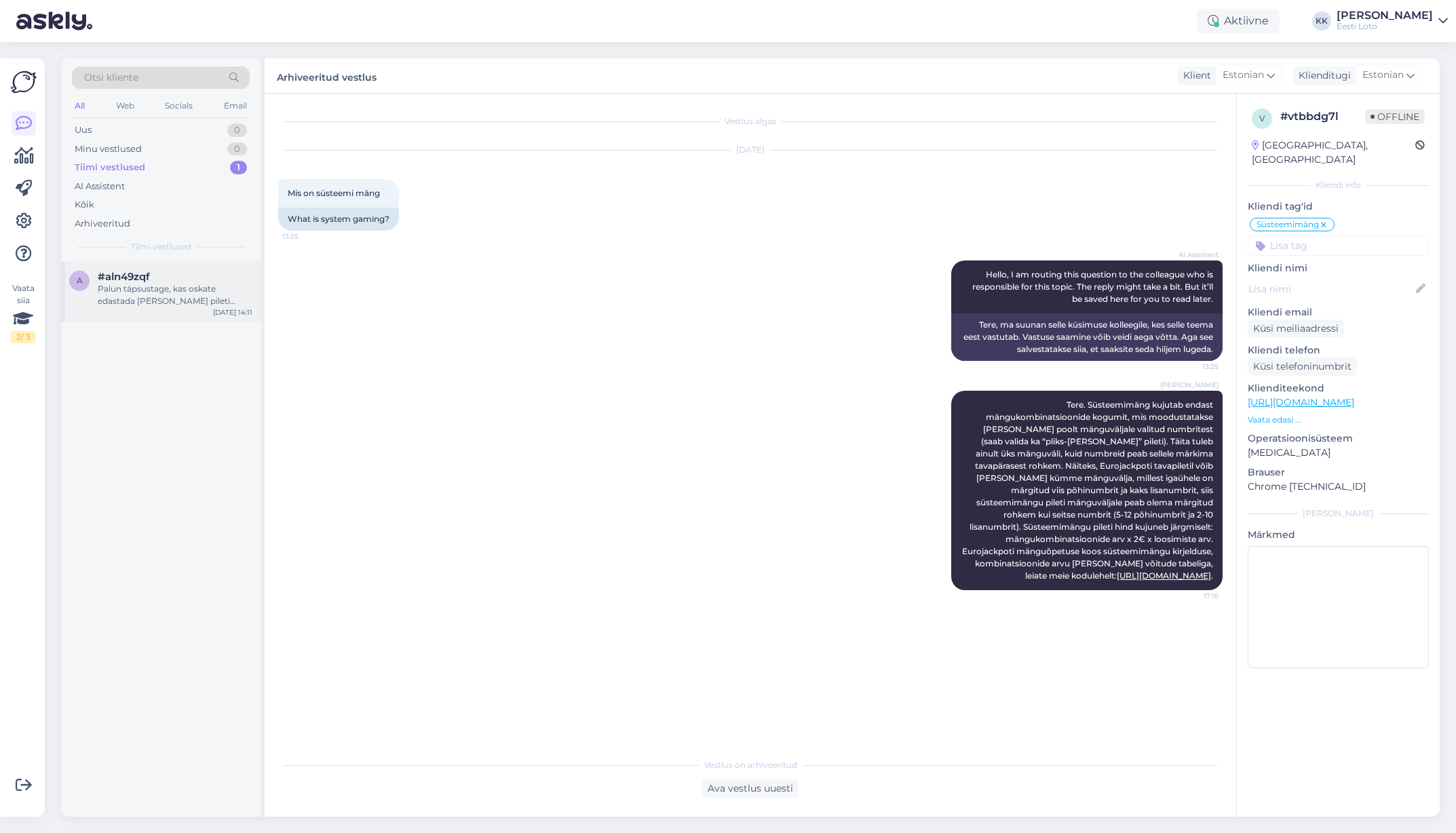
drag, startPoint x: 145, startPoint y: 291, endPoint x: 133, endPoint y: 302, distance: 16.3
click at [145, 291] on div "Palun täpsustage, kas oskate edastada [PERSON_NAME] pileti numbri?" at bounding box center [175, 294] width 155 height 24
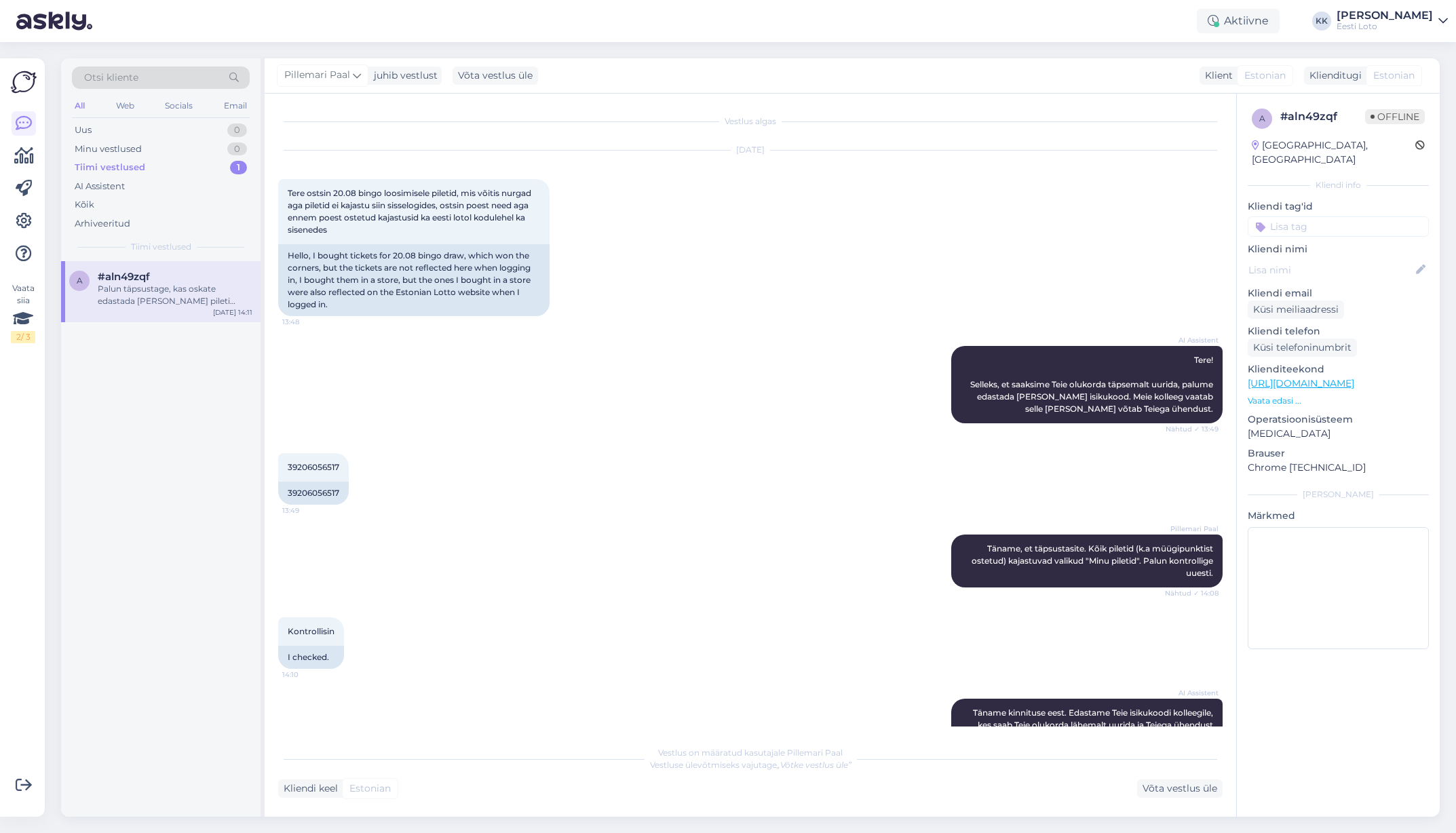
scroll to position [111, 0]
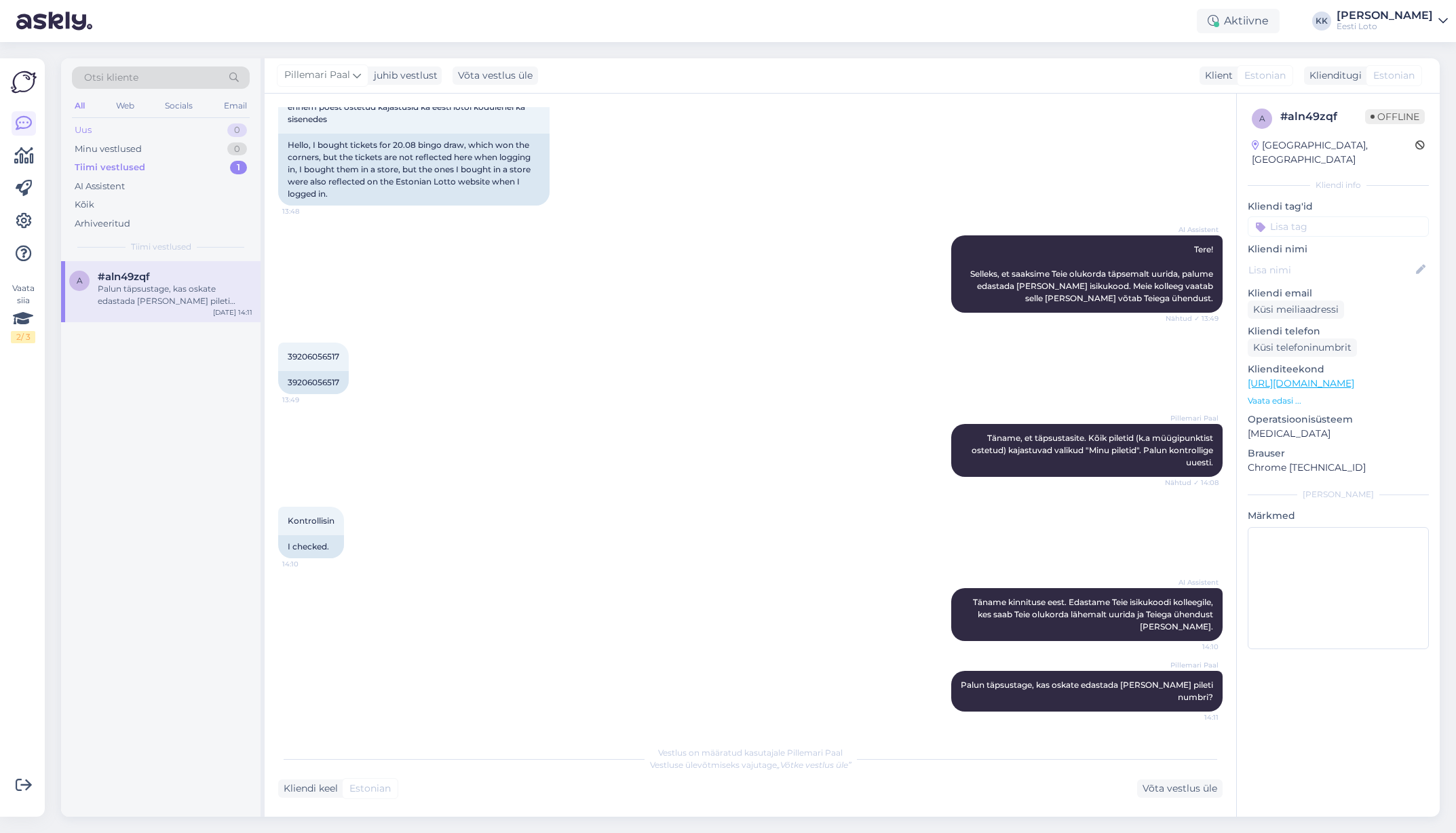
click at [107, 129] on div "Uus 0" at bounding box center [160, 130] width 178 height 19
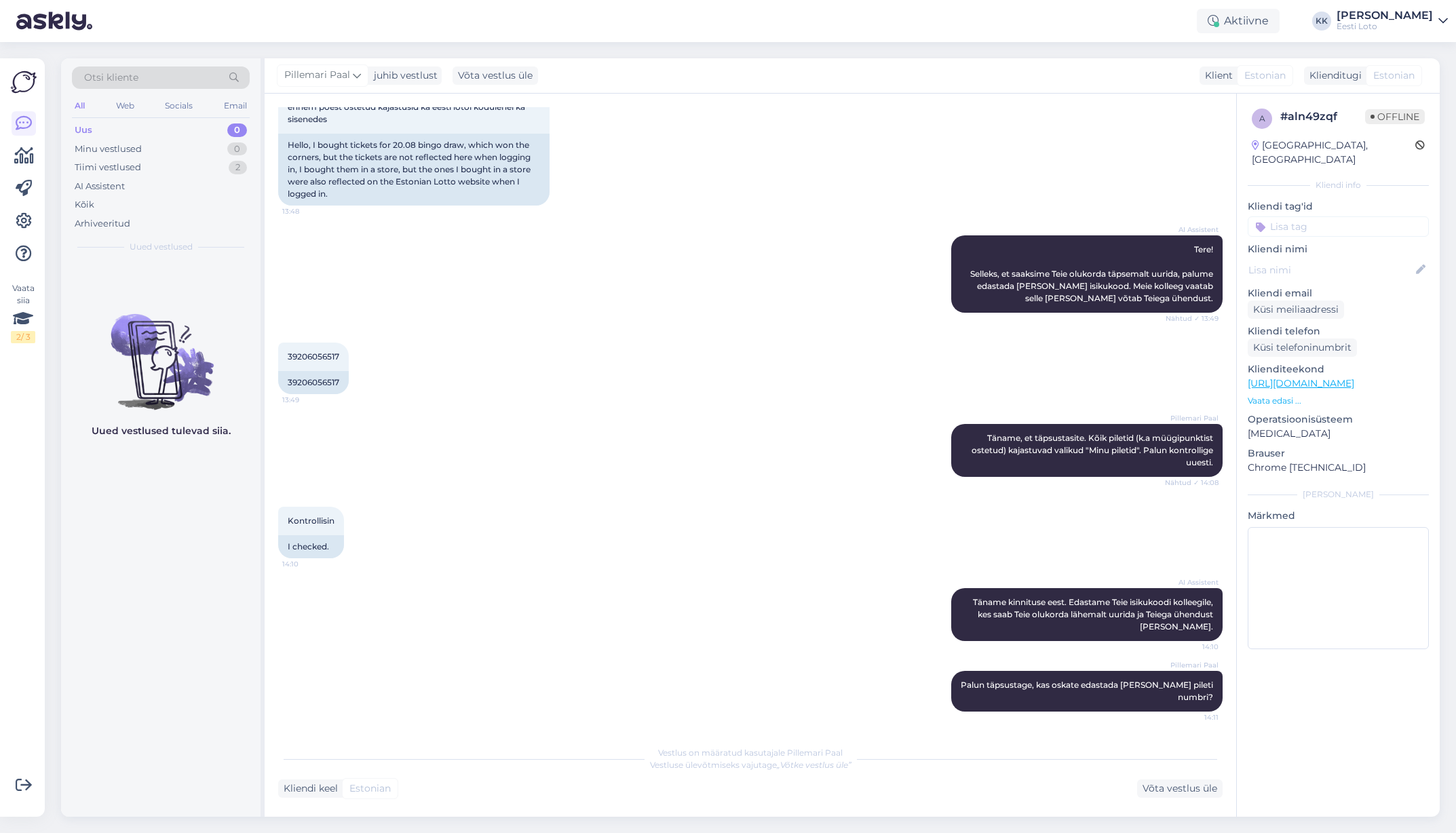
click at [140, 126] on div "Uus 0" at bounding box center [160, 130] width 178 height 19
click at [125, 167] on div "Tiimi vestlused" at bounding box center [107, 167] width 66 height 13
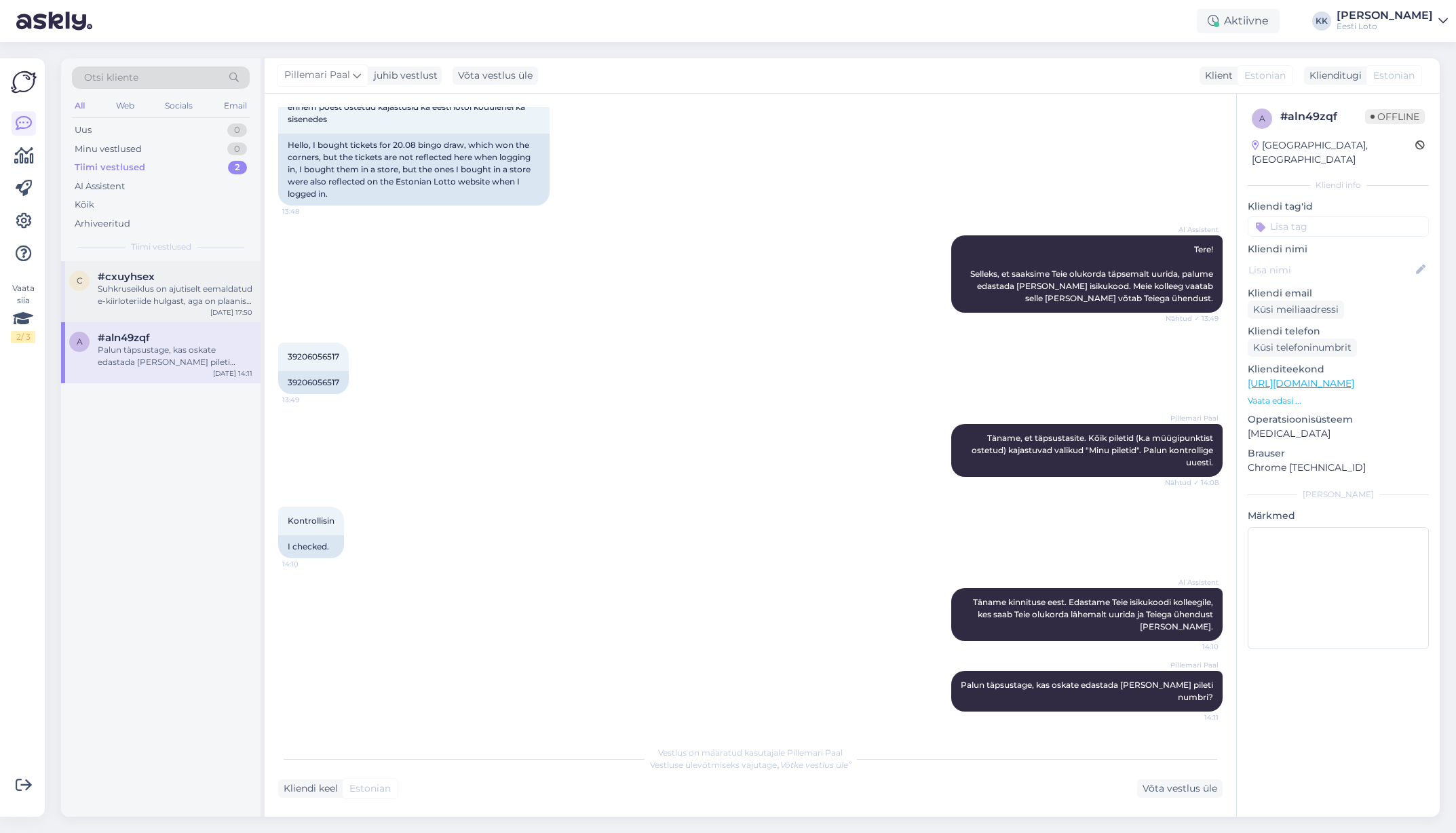
click at [160, 297] on div "Suhkruseiklus on ajutiselt eemaldatud e-kiirloteriide hulgast, aga on plaanis t…" at bounding box center [175, 294] width 155 height 24
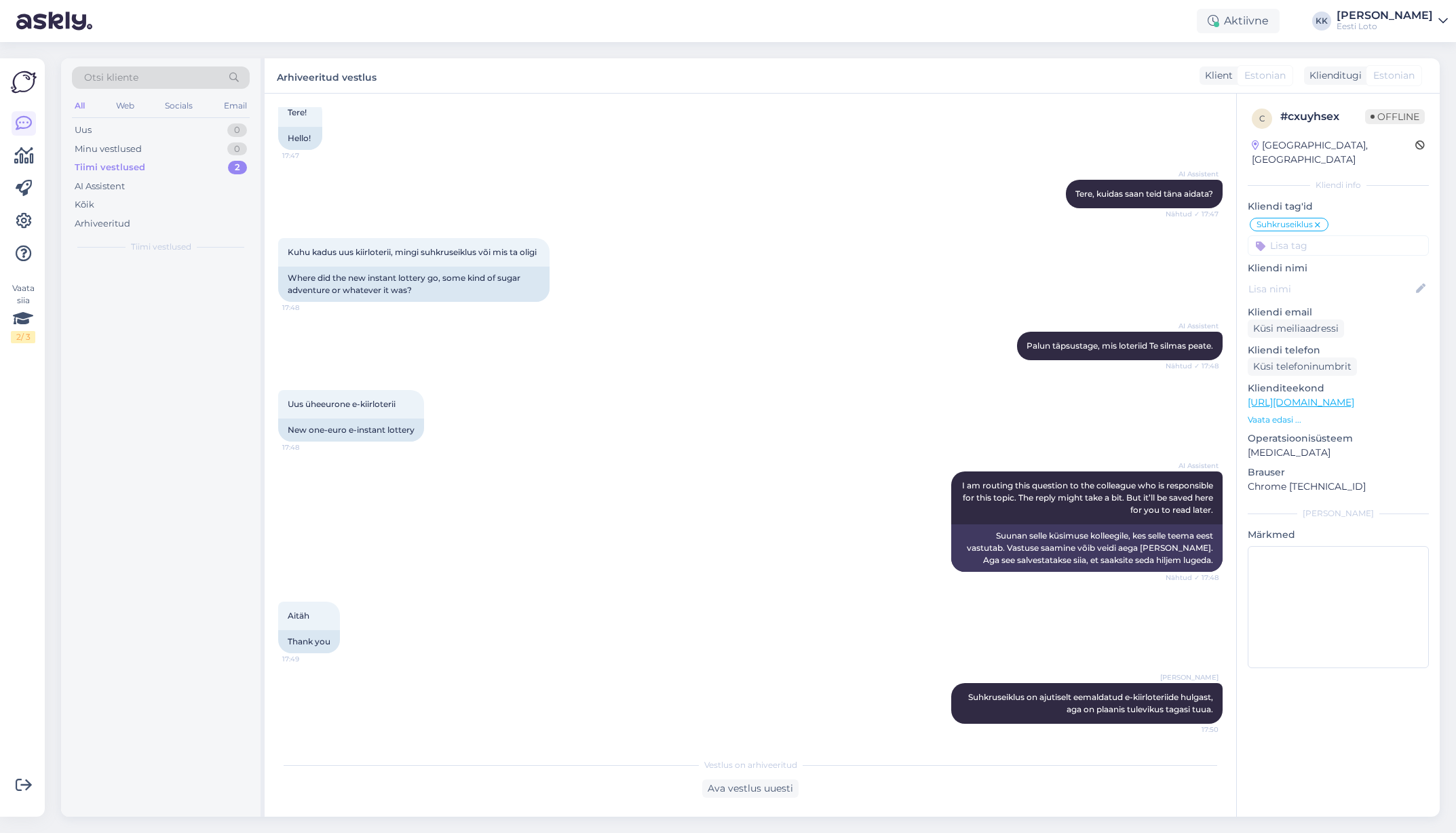
scroll to position [93, 0]
click at [107, 225] on div "Arhiveeritud" at bounding box center [102, 224] width 55 height 13
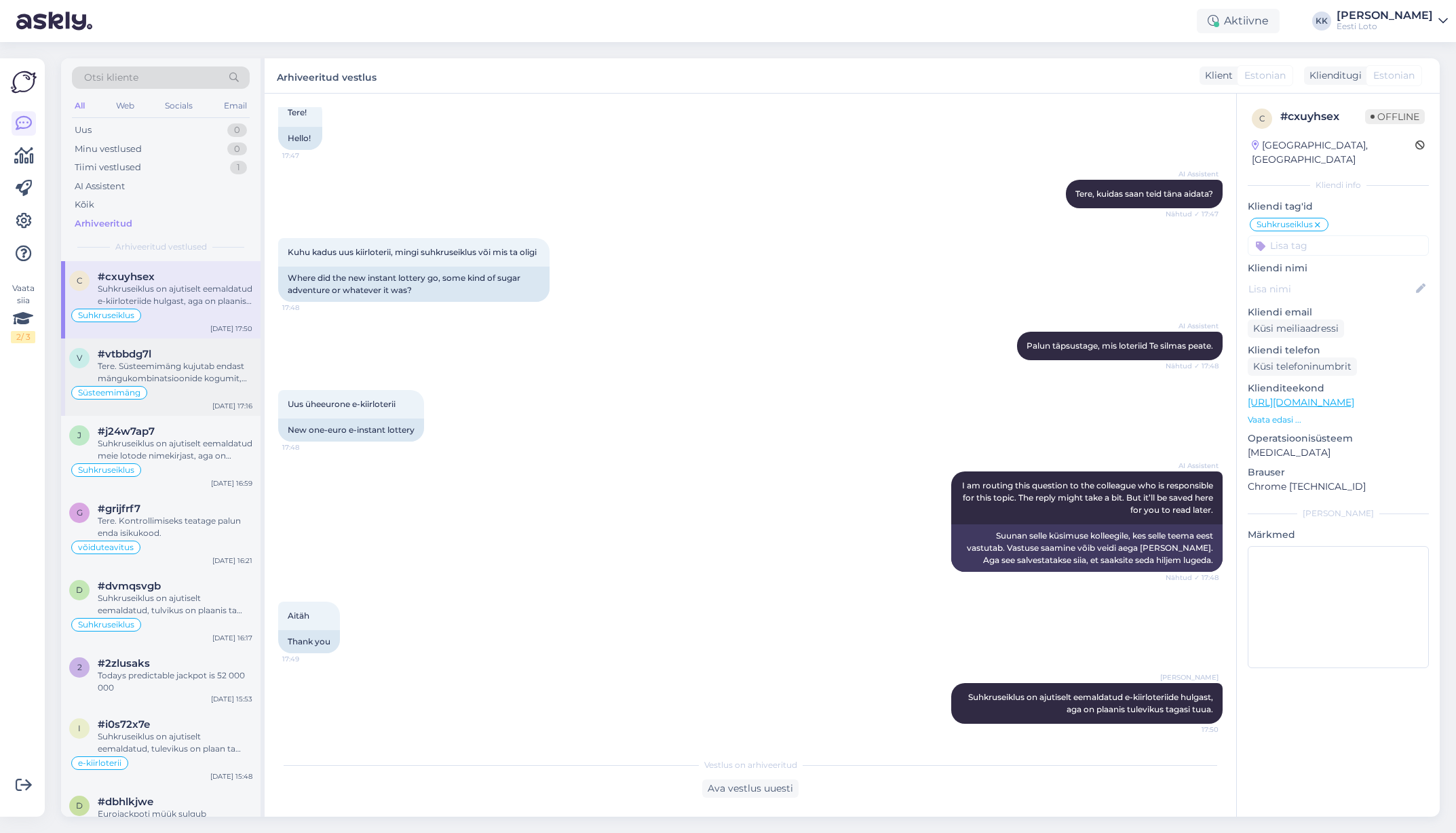
scroll to position [13, 0]
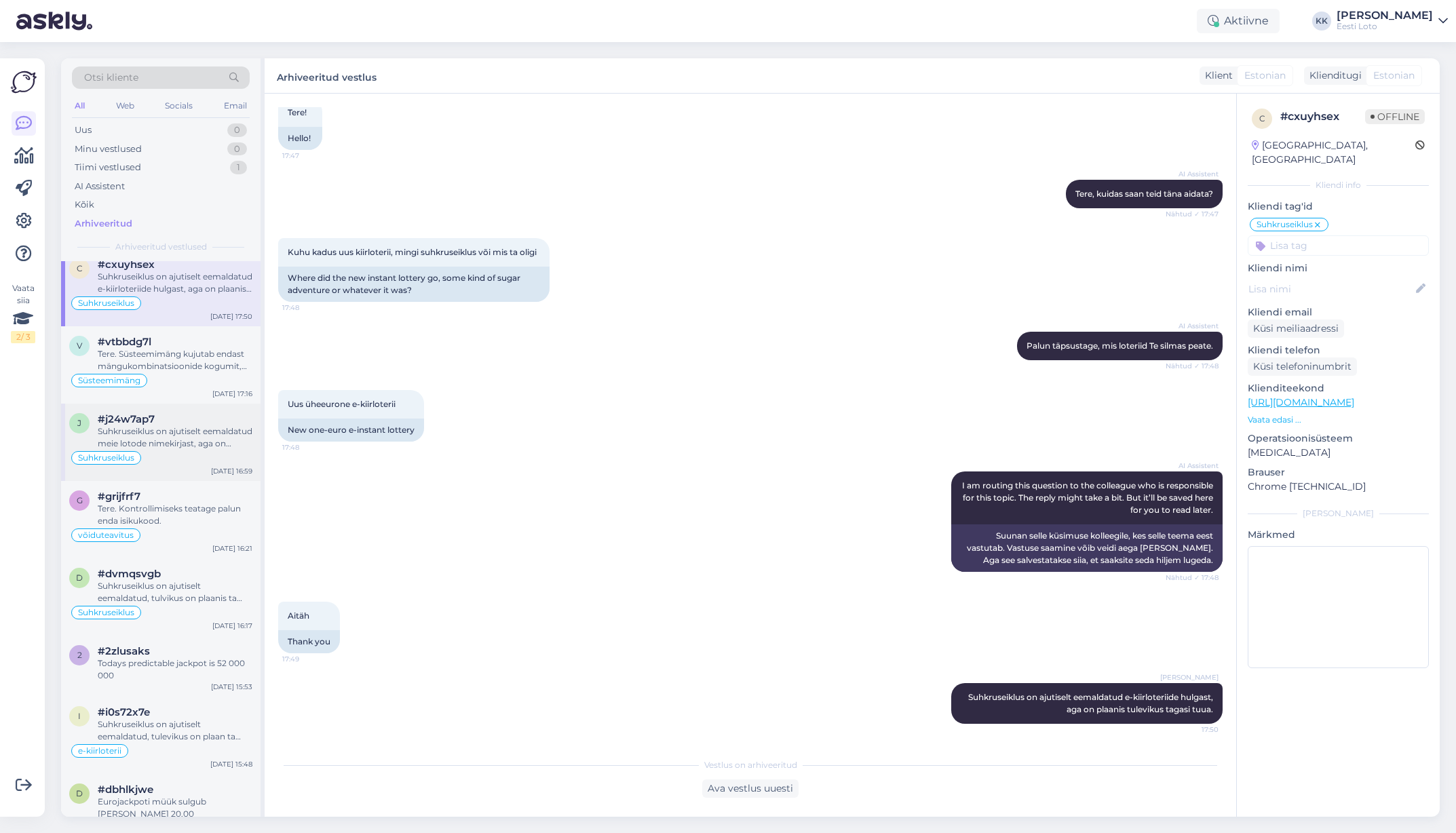
click at [180, 442] on div "Suhkruseiklus on ajutiselt eemaldatud meie lotode nimekirjast, aga on plaanis t…" at bounding box center [175, 437] width 155 height 24
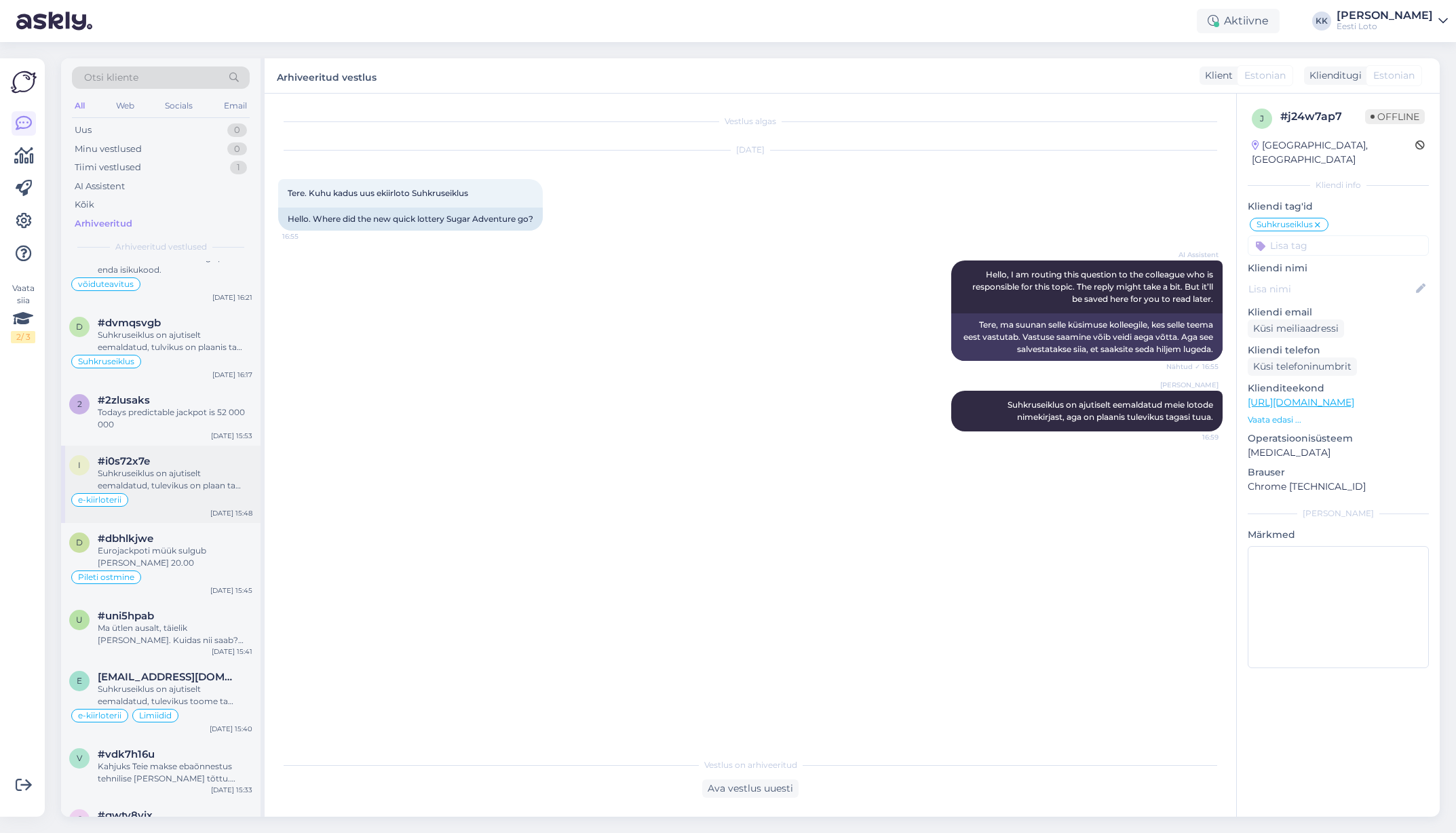
scroll to position [296, 0]
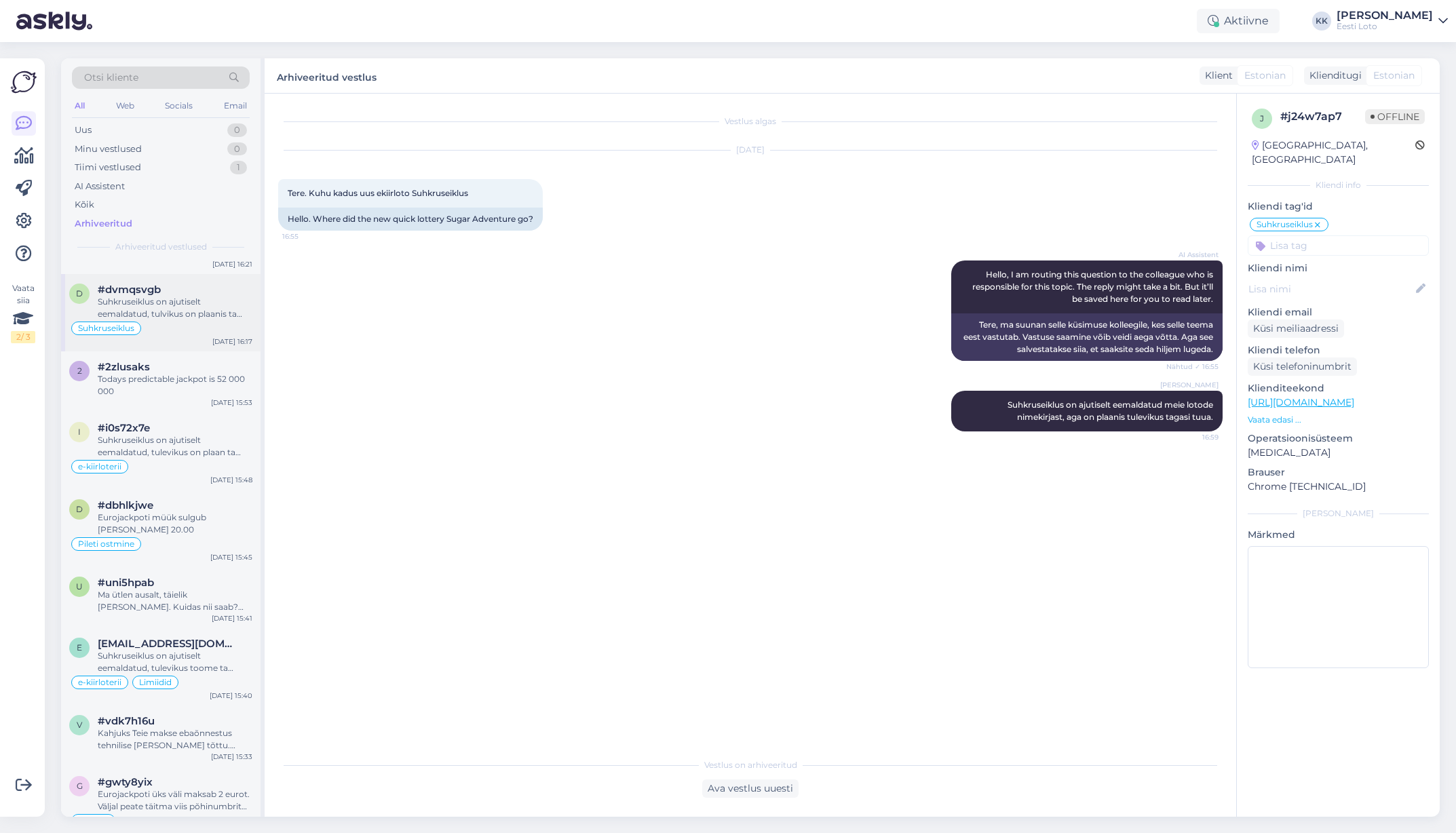
click at [180, 310] on div "Suhkruseiklus on ajutiselt eemaldatud, tulvikus on plaanis ta tagasi tuua." at bounding box center [175, 308] width 155 height 24
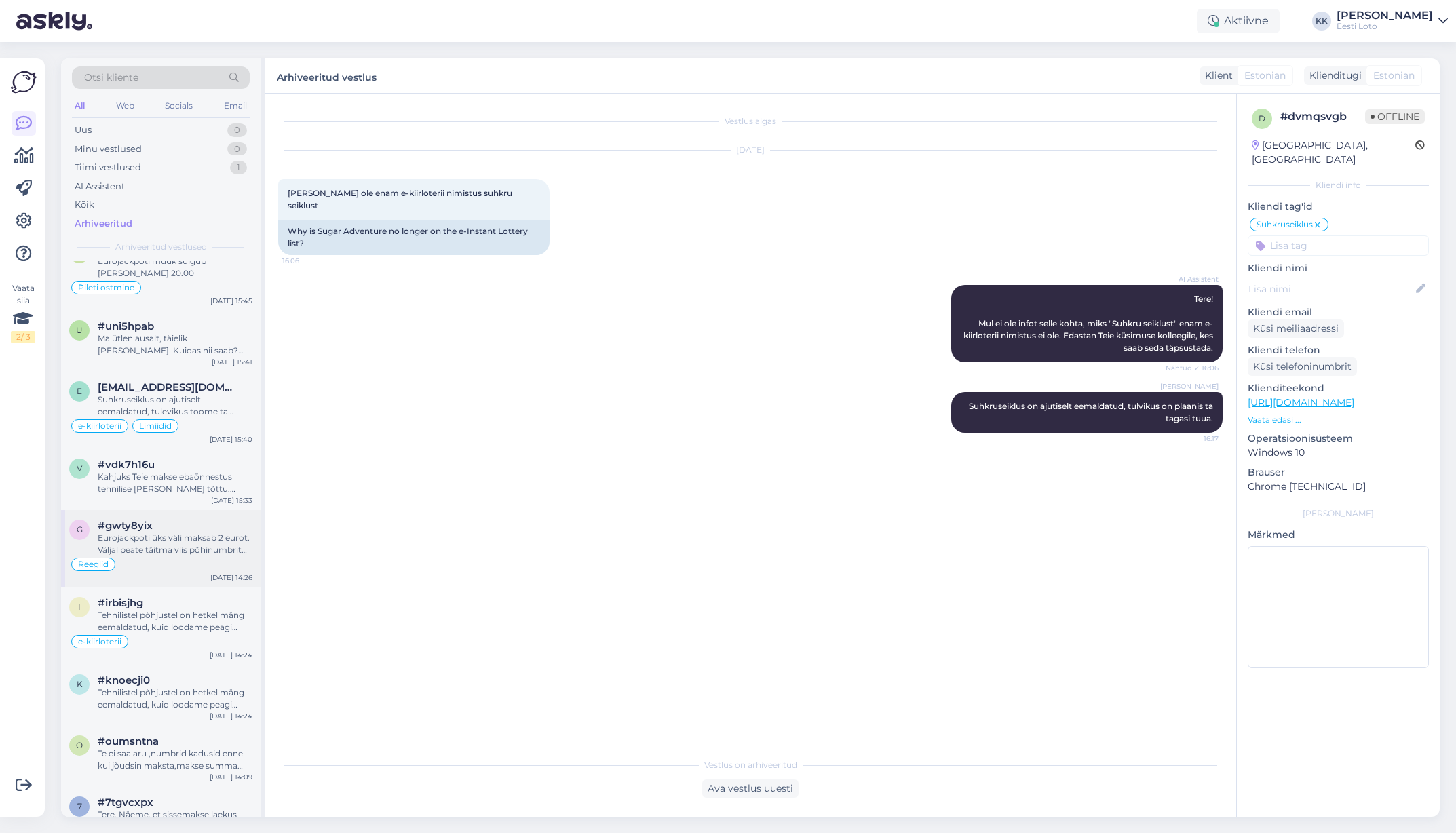
scroll to position [556, 0]
click at [151, 588] on div "#irbisjhg" at bounding box center [175, 600] width 155 height 13
